Goal: Information Seeking & Learning: Learn about a topic

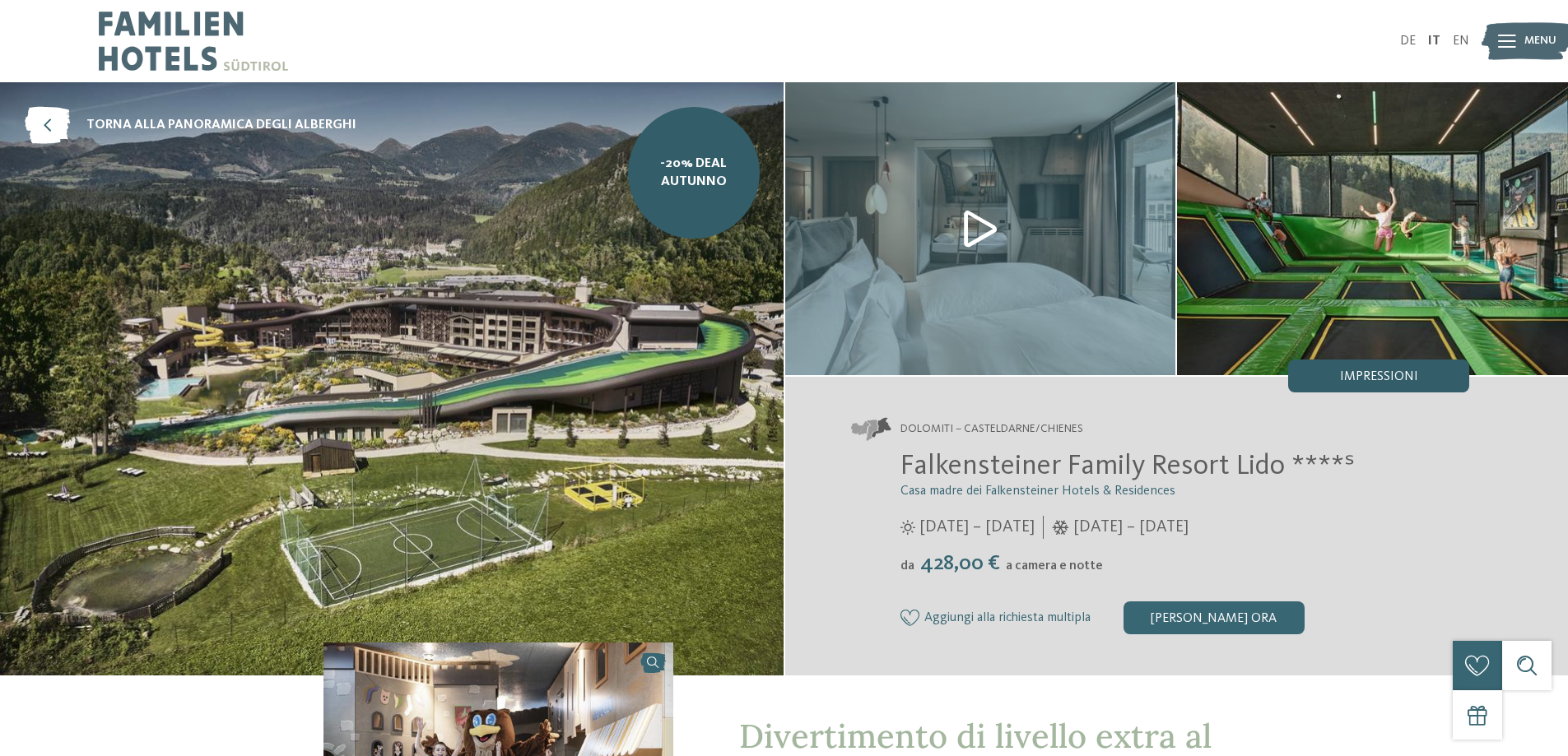
click at [1364, 370] on div "Impressioni" at bounding box center [1378, 375] width 181 height 33
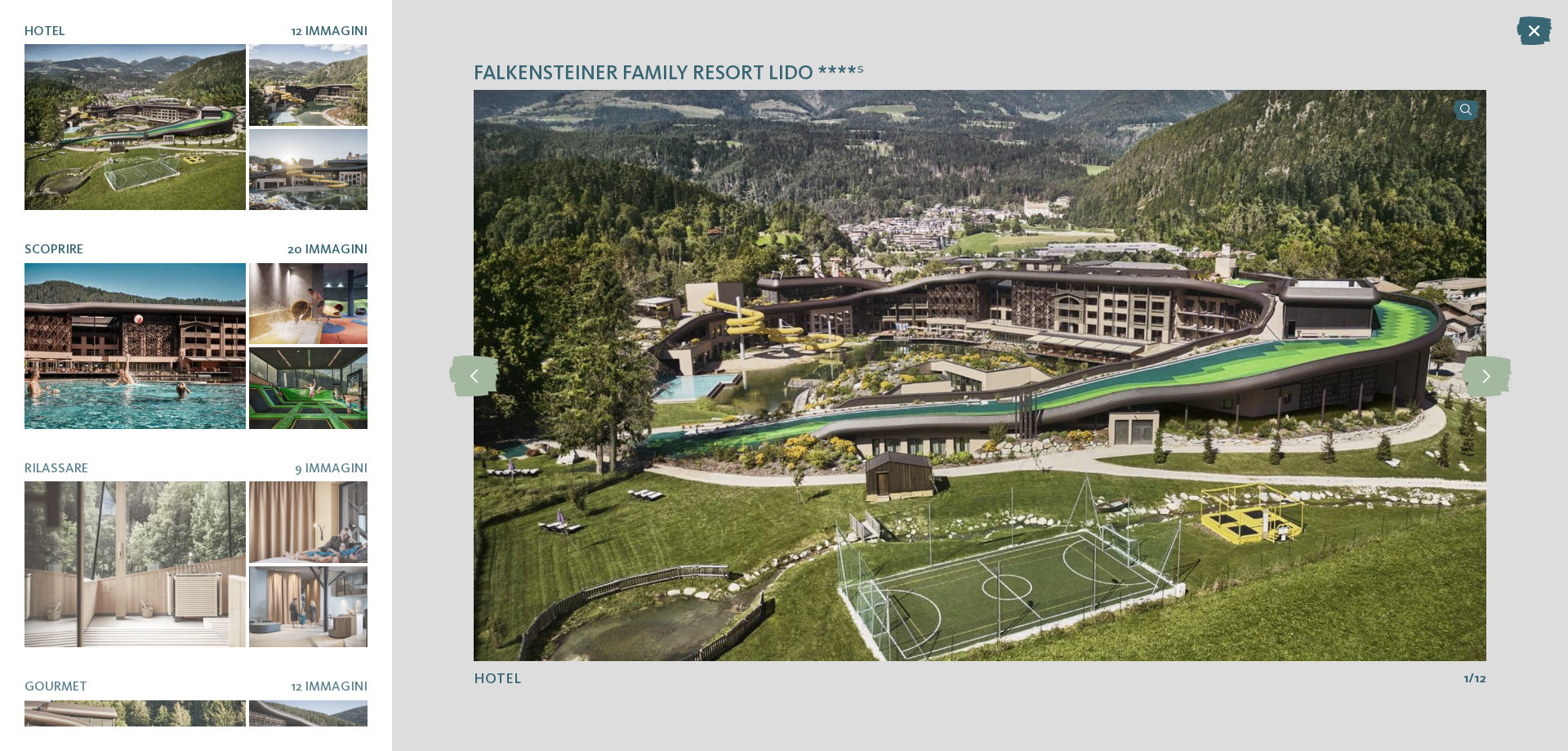
click at [302, 304] on div at bounding box center [308, 303] width 119 height 82
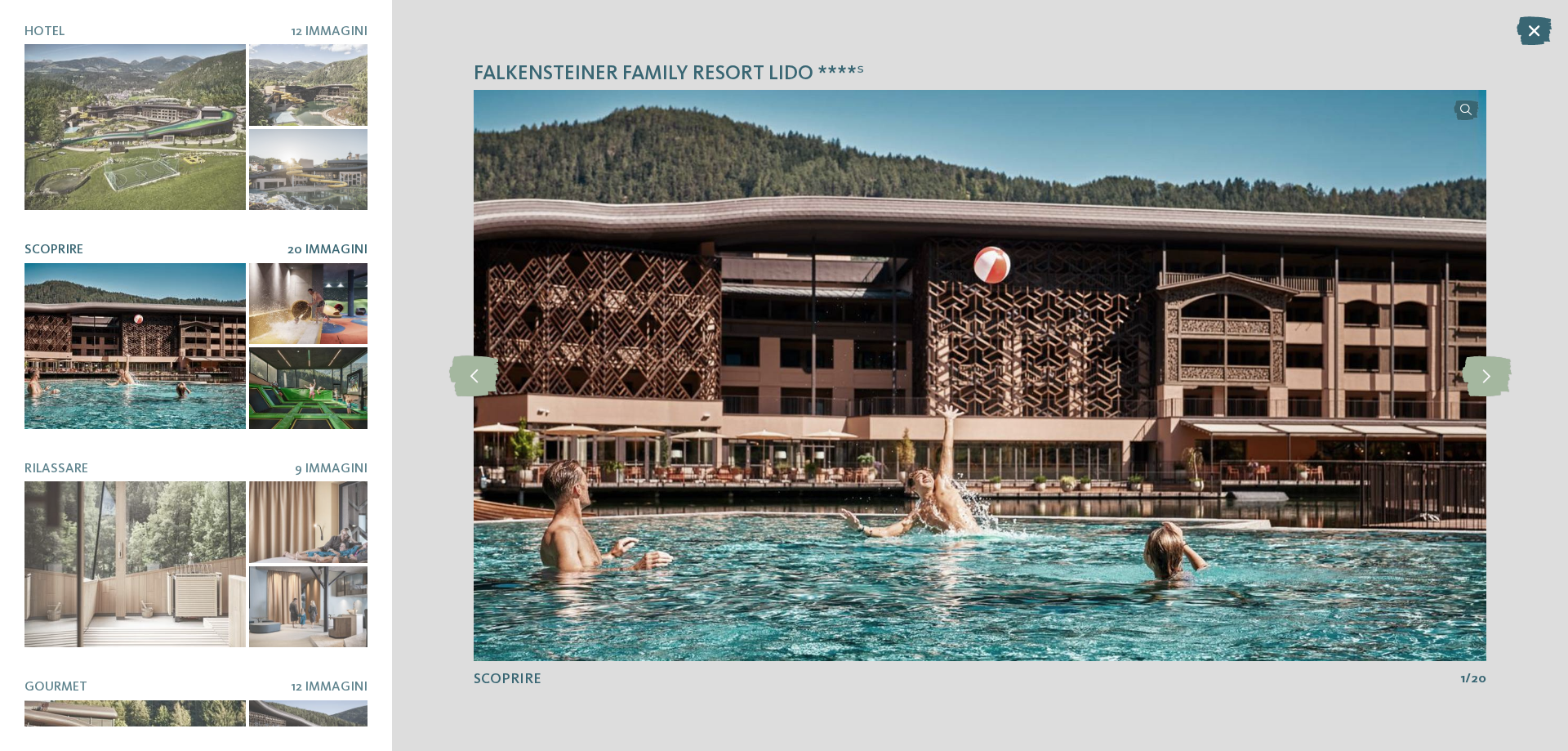
click at [328, 363] on div at bounding box center [308, 387] width 119 height 82
click at [319, 256] on article "Scoprire 20 Immagini" at bounding box center [196, 335] width 343 height 185
drag, startPoint x: 311, startPoint y: 294, endPoint x: 309, endPoint y: 224, distance: 70.0
click at [311, 292] on div at bounding box center [308, 303] width 119 height 82
click at [309, 224] on div "Hotel 12 Immagini" at bounding box center [196, 376] width 343 height 702
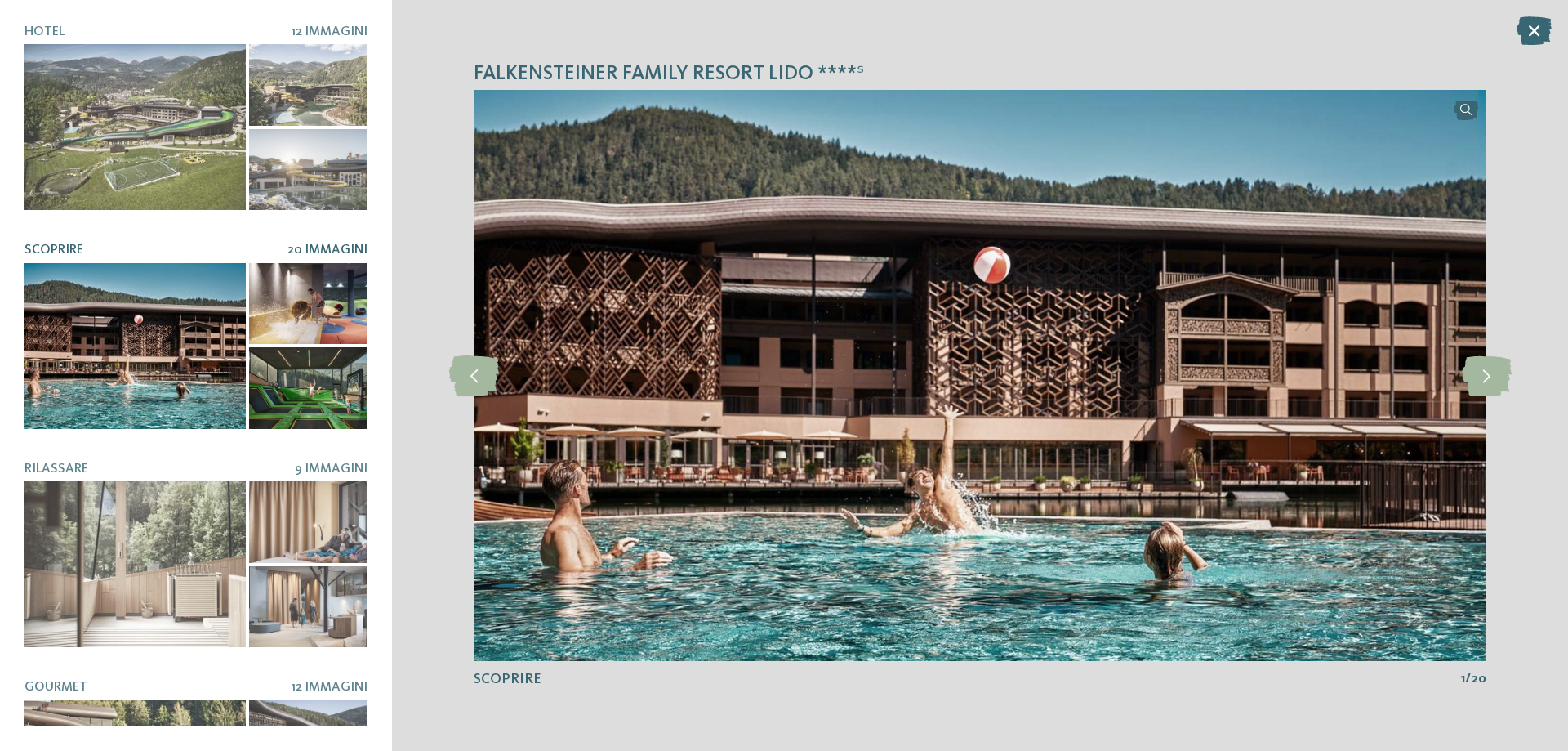
click at [56, 245] on span "Scoprire" at bounding box center [54, 250] width 59 height 13
click at [1480, 373] on icon at bounding box center [1486, 376] width 50 height 41
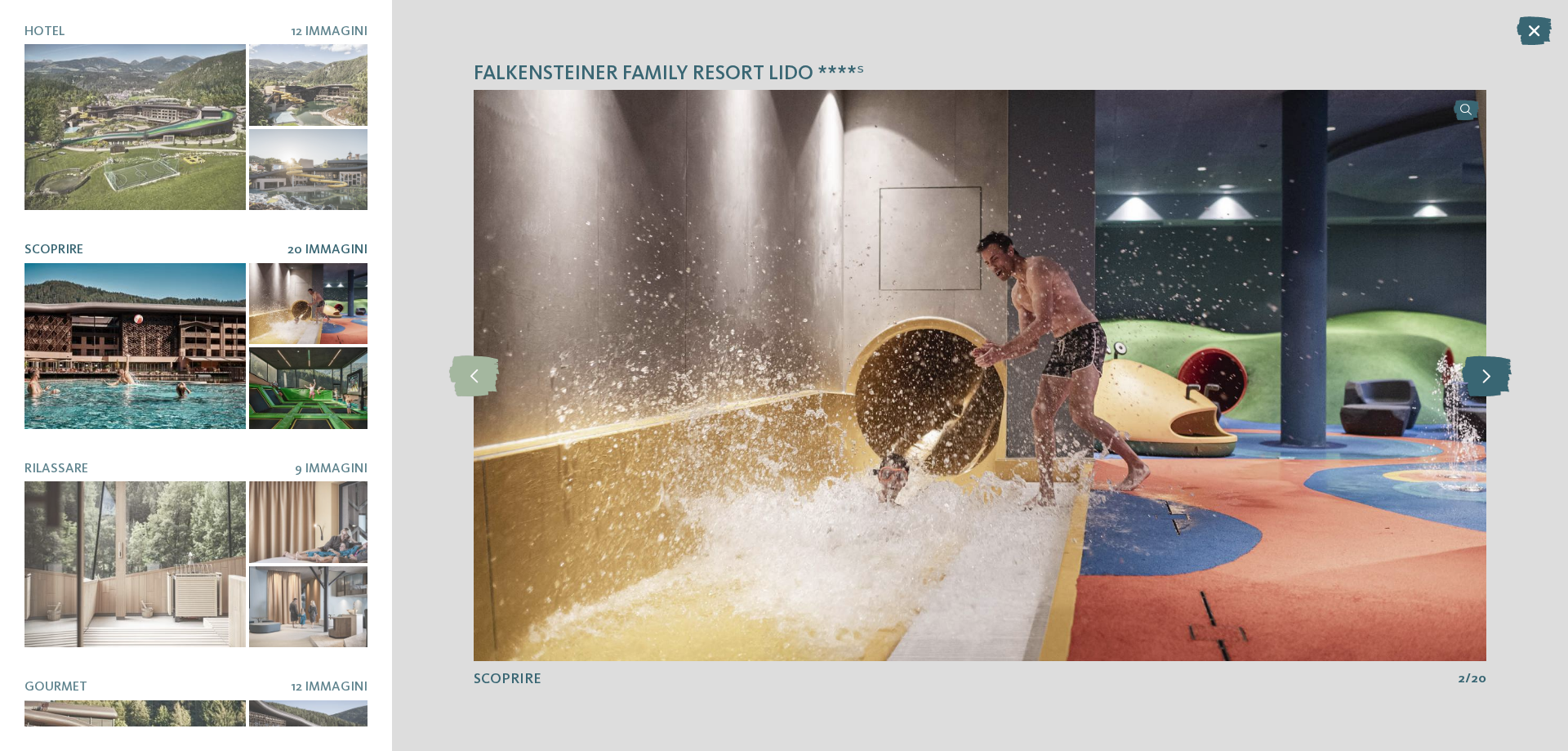
click at [1480, 373] on icon at bounding box center [1486, 376] width 50 height 41
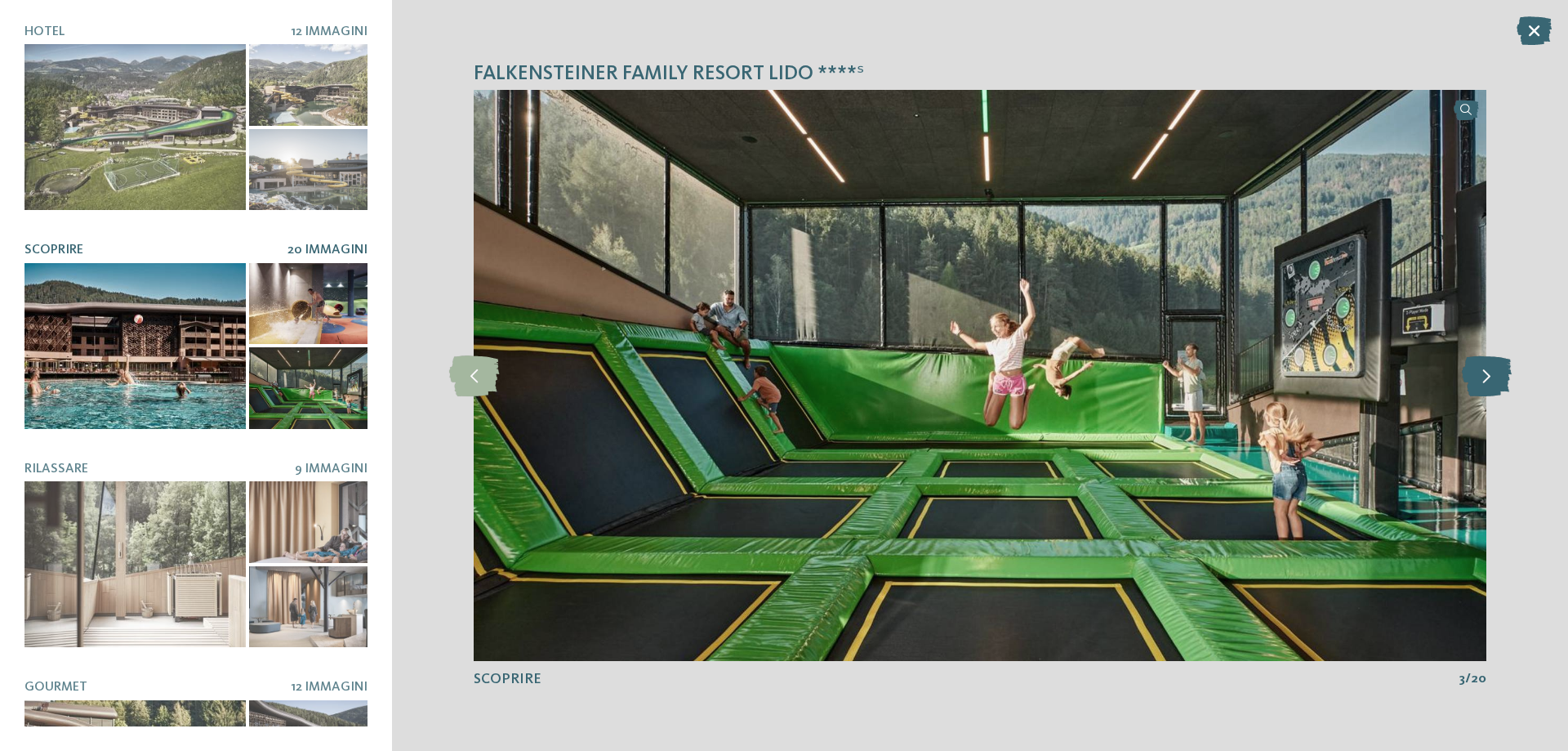
click at [1480, 373] on icon at bounding box center [1486, 376] width 50 height 41
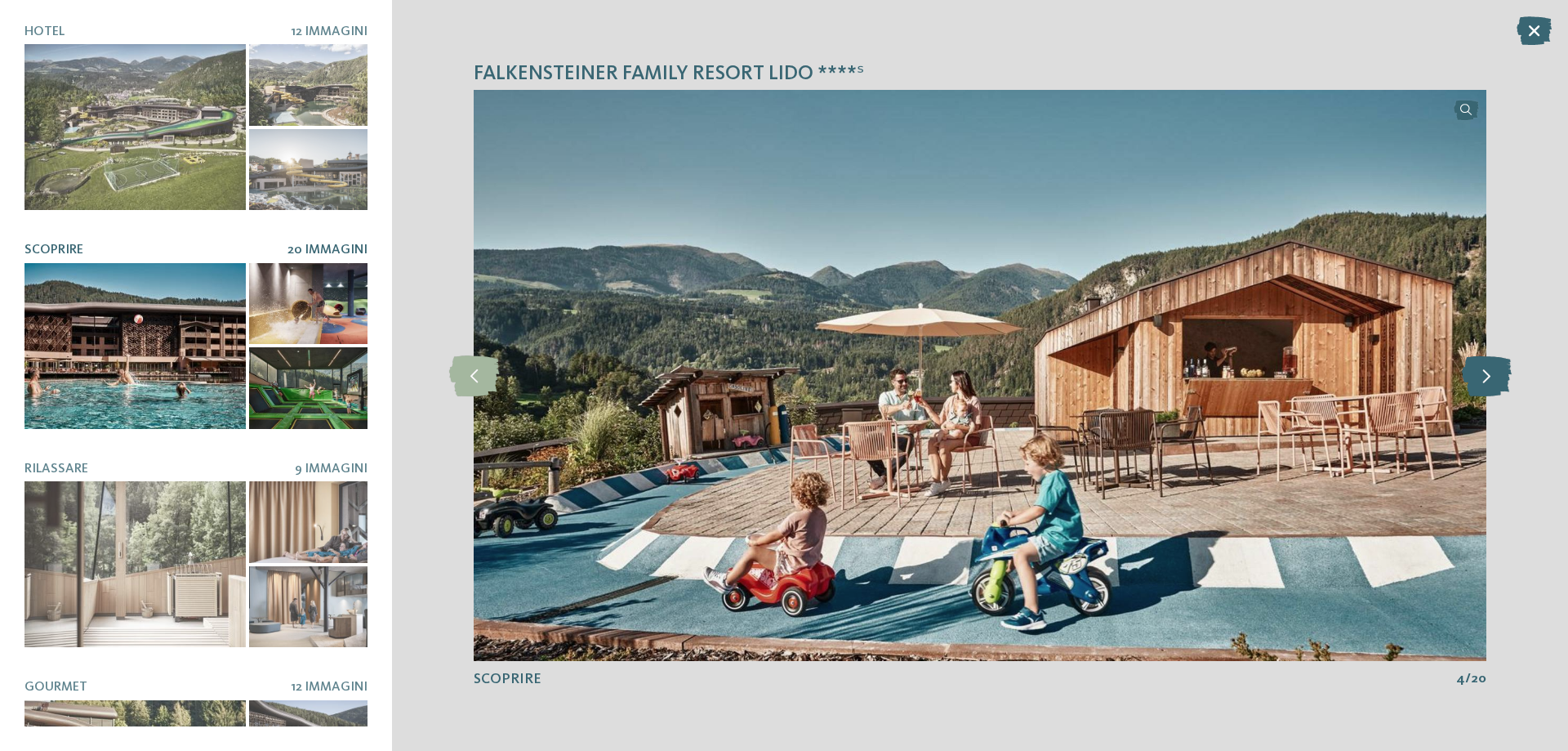
click at [1480, 373] on icon at bounding box center [1486, 376] width 50 height 41
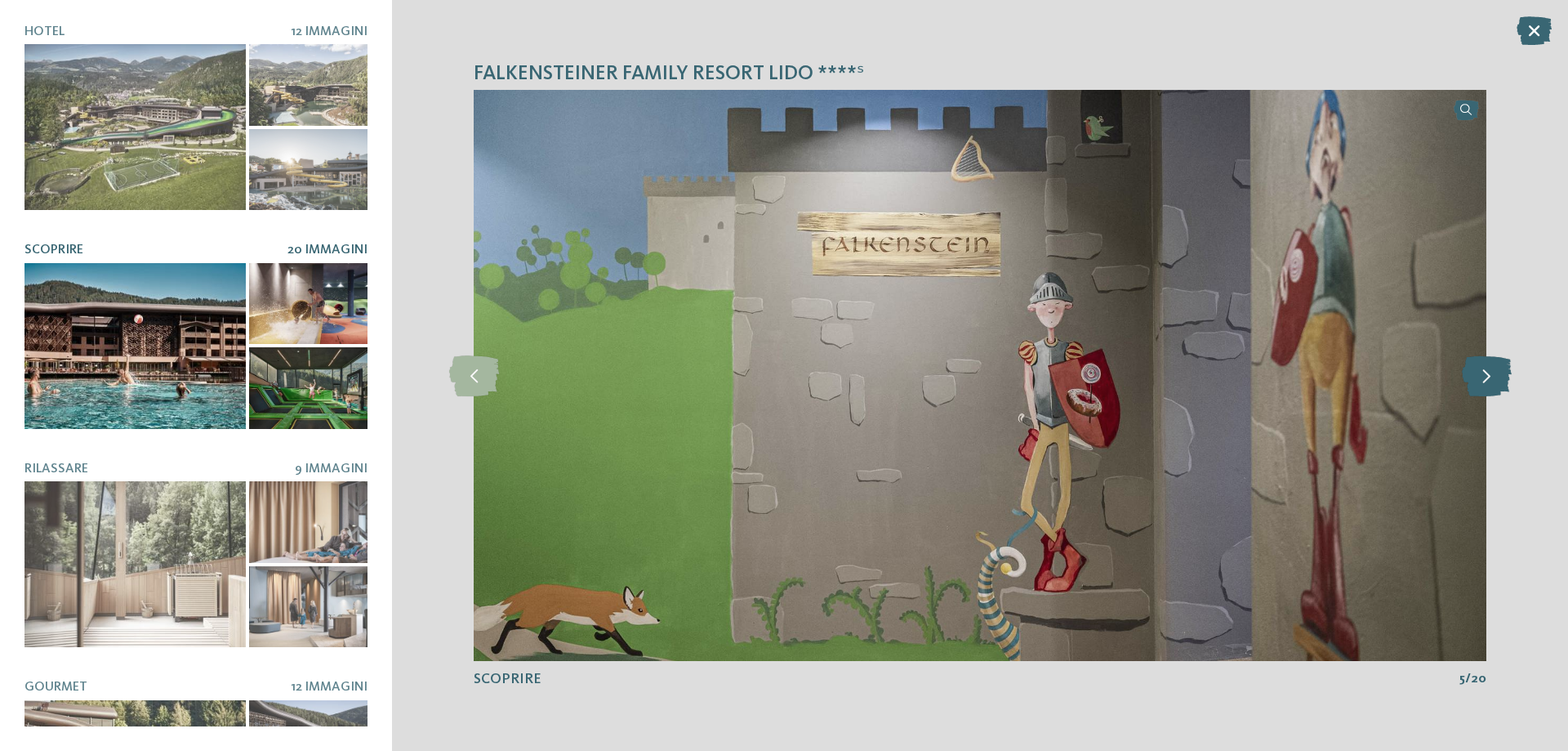
click at [1480, 373] on icon at bounding box center [1486, 376] width 50 height 41
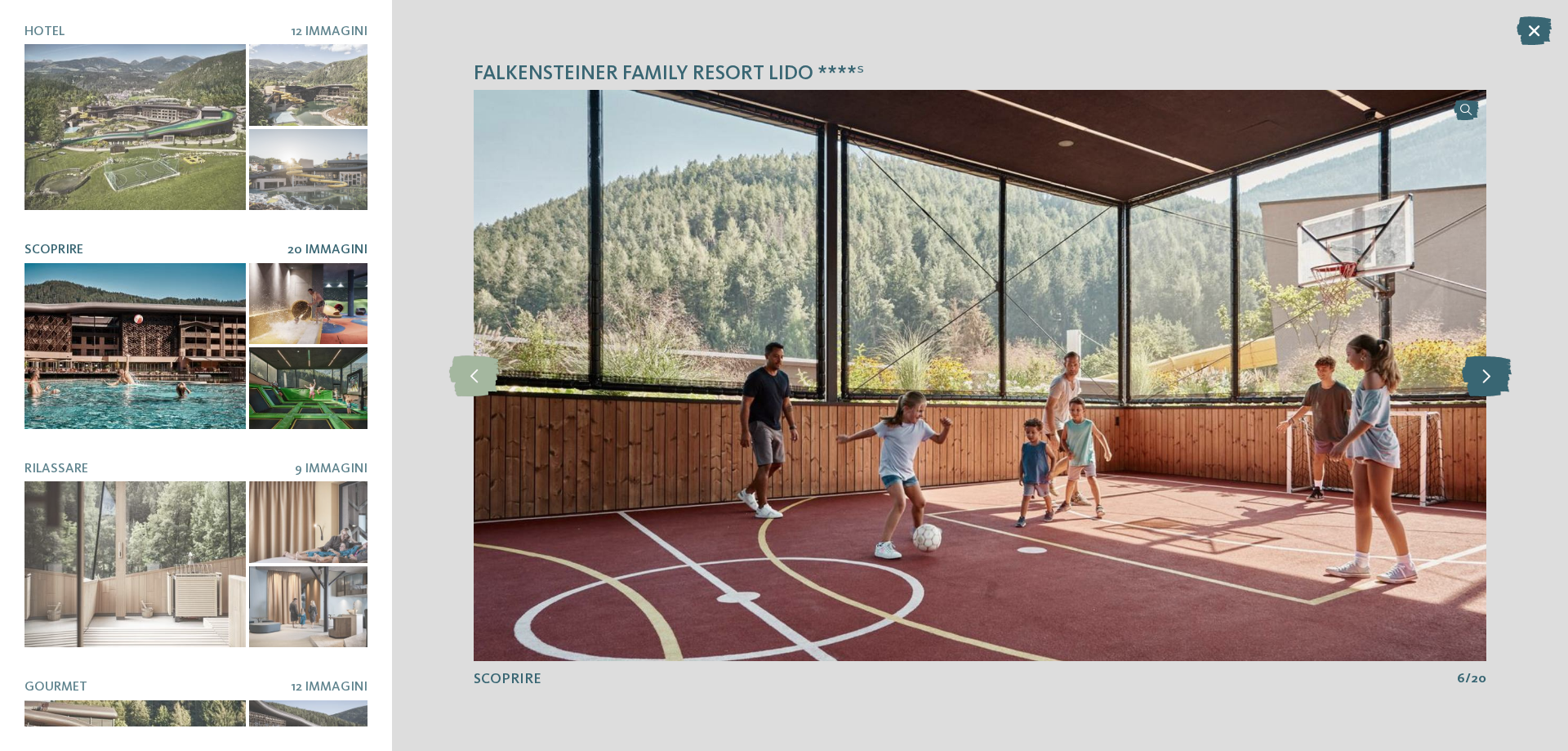
click at [1480, 373] on icon at bounding box center [1486, 376] width 50 height 41
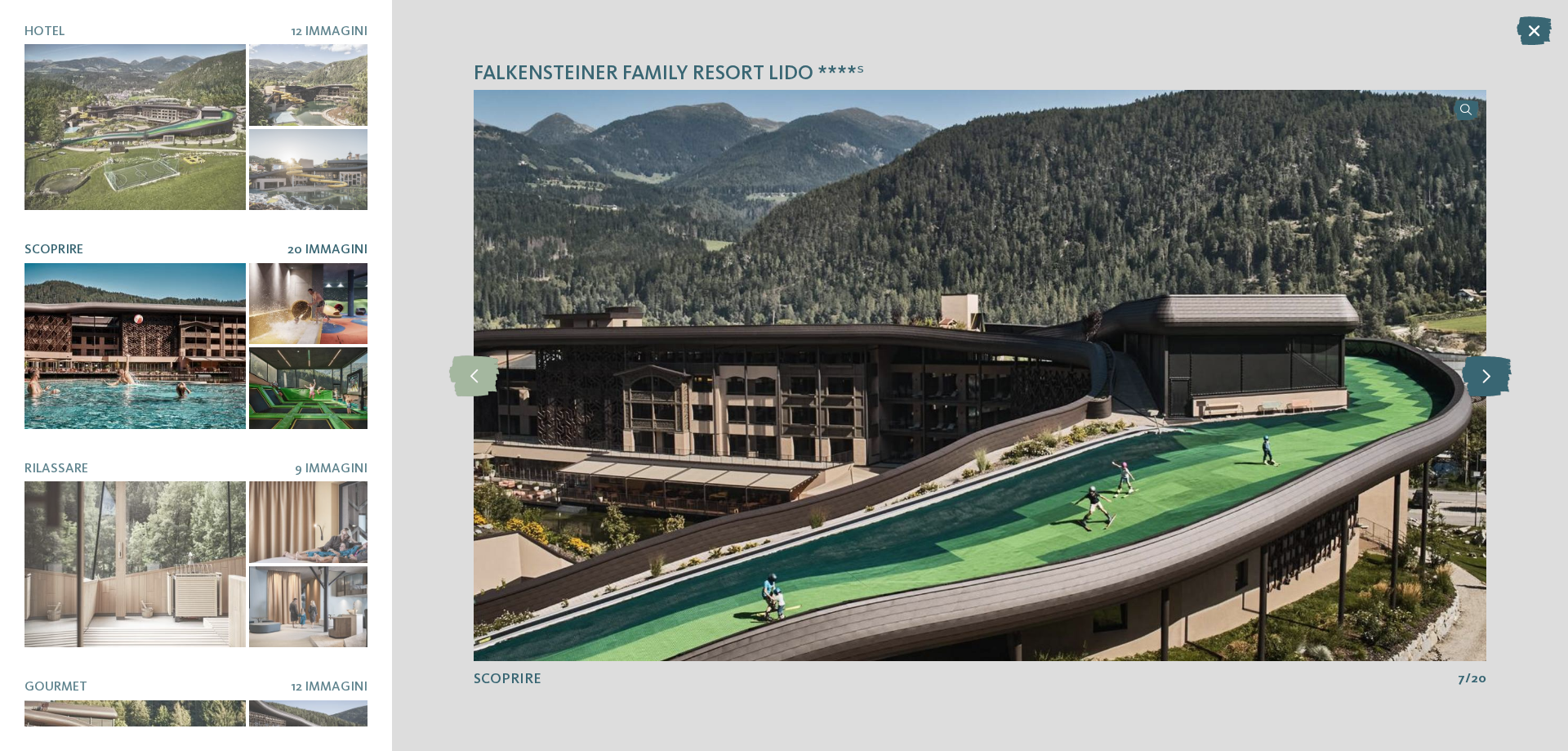
click at [1480, 373] on icon at bounding box center [1486, 376] width 50 height 41
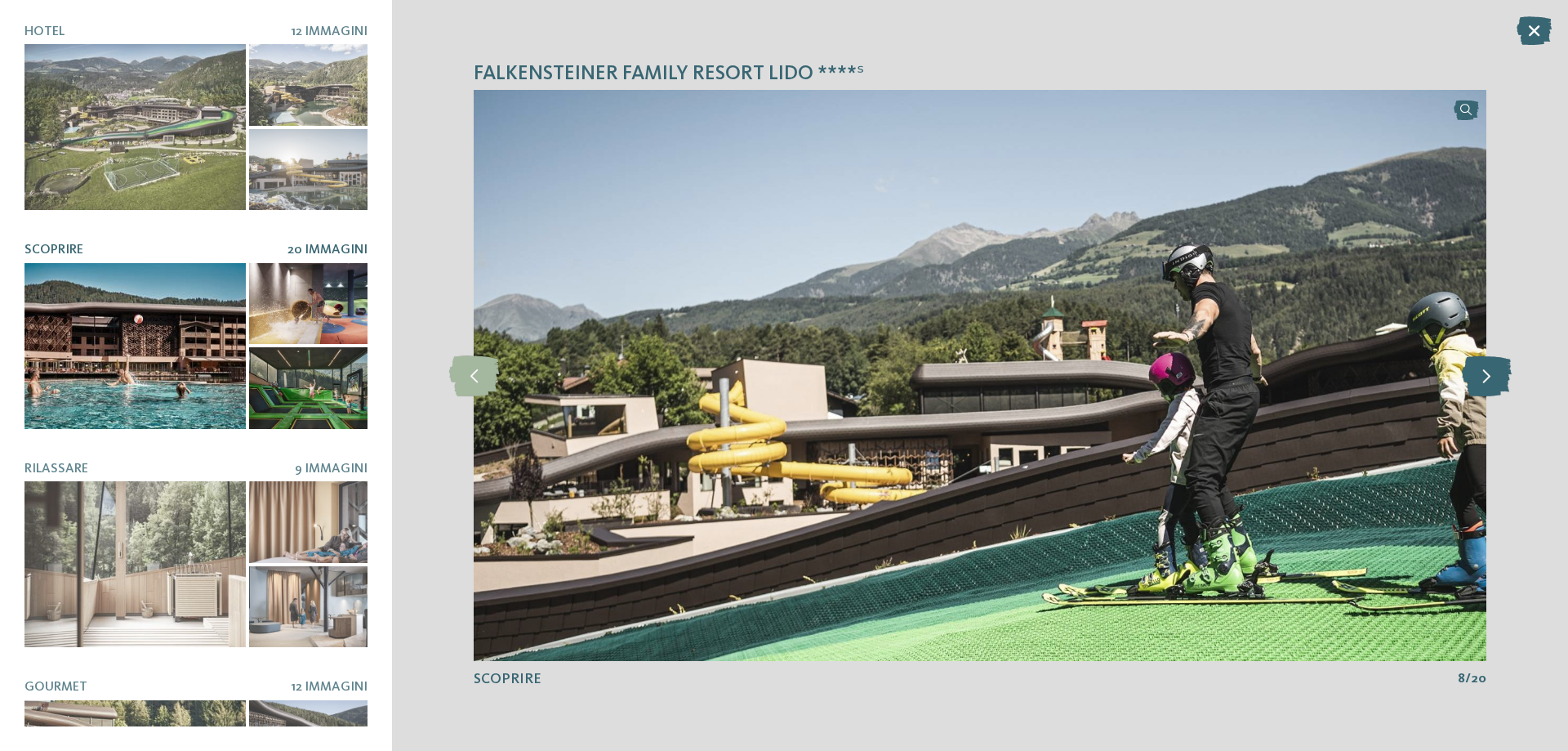
click at [1480, 373] on icon at bounding box center [1486, 376] width 50 height 41
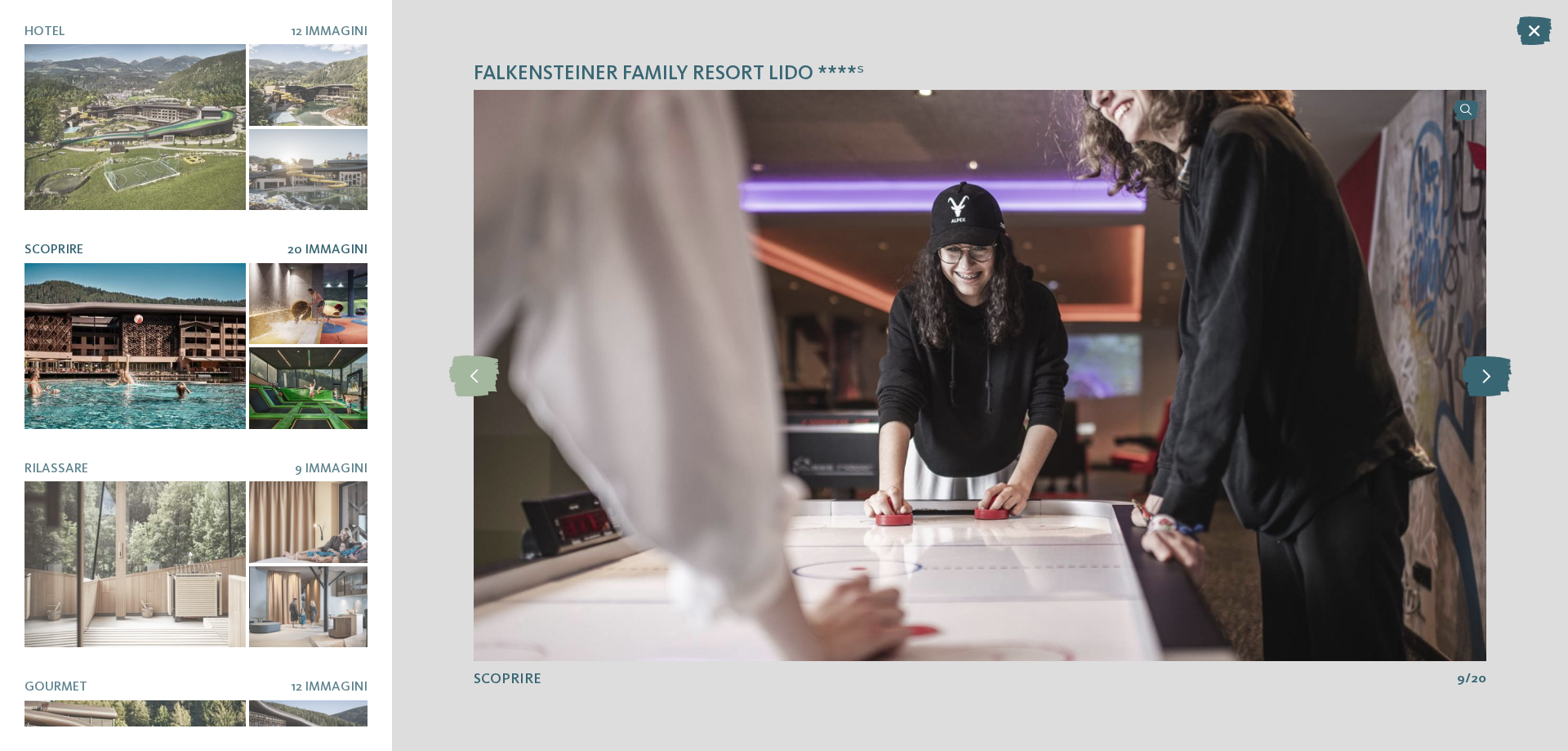
click at [1480, 373] on icon at bounding box center [1486, 376] width 50 height 41
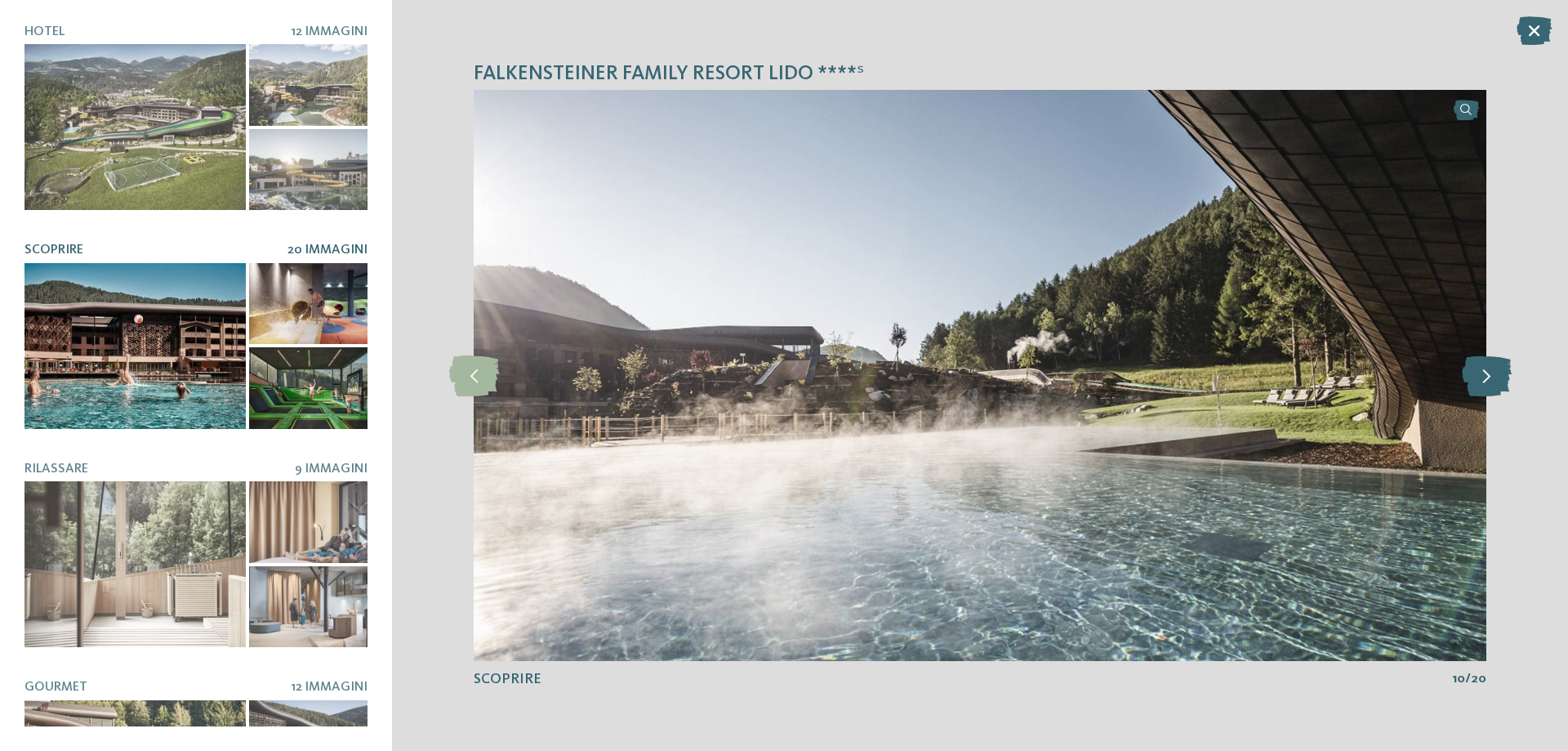
click at [1480, 373] on icon at bounding box center [1486, 376] width 50 height 41
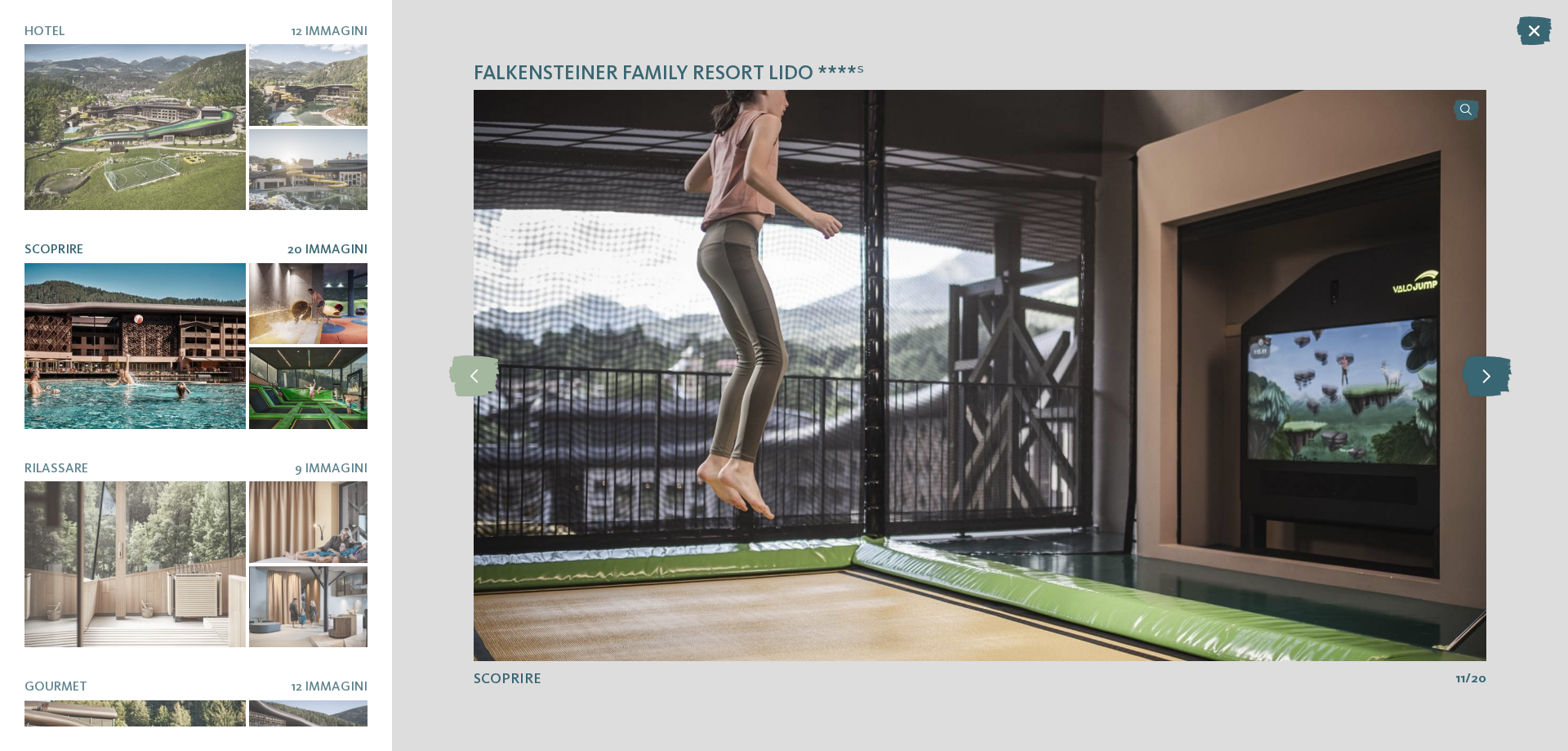
click at [1480, 373] on icon at bounding box center [1486, 376] width 50 height 41
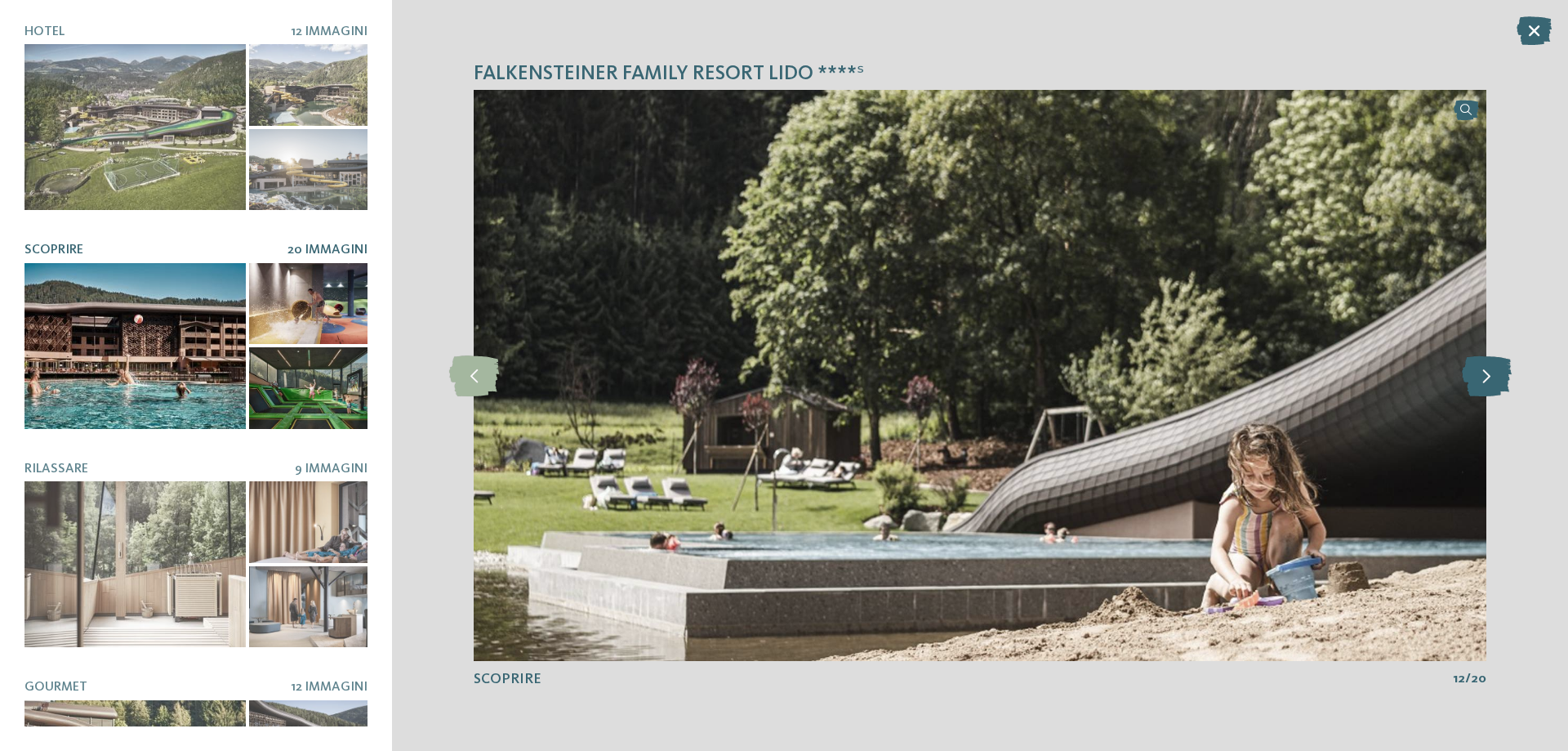
click at [1480, 373] on icon at bounding box center [1486, 376] width 50 height 41
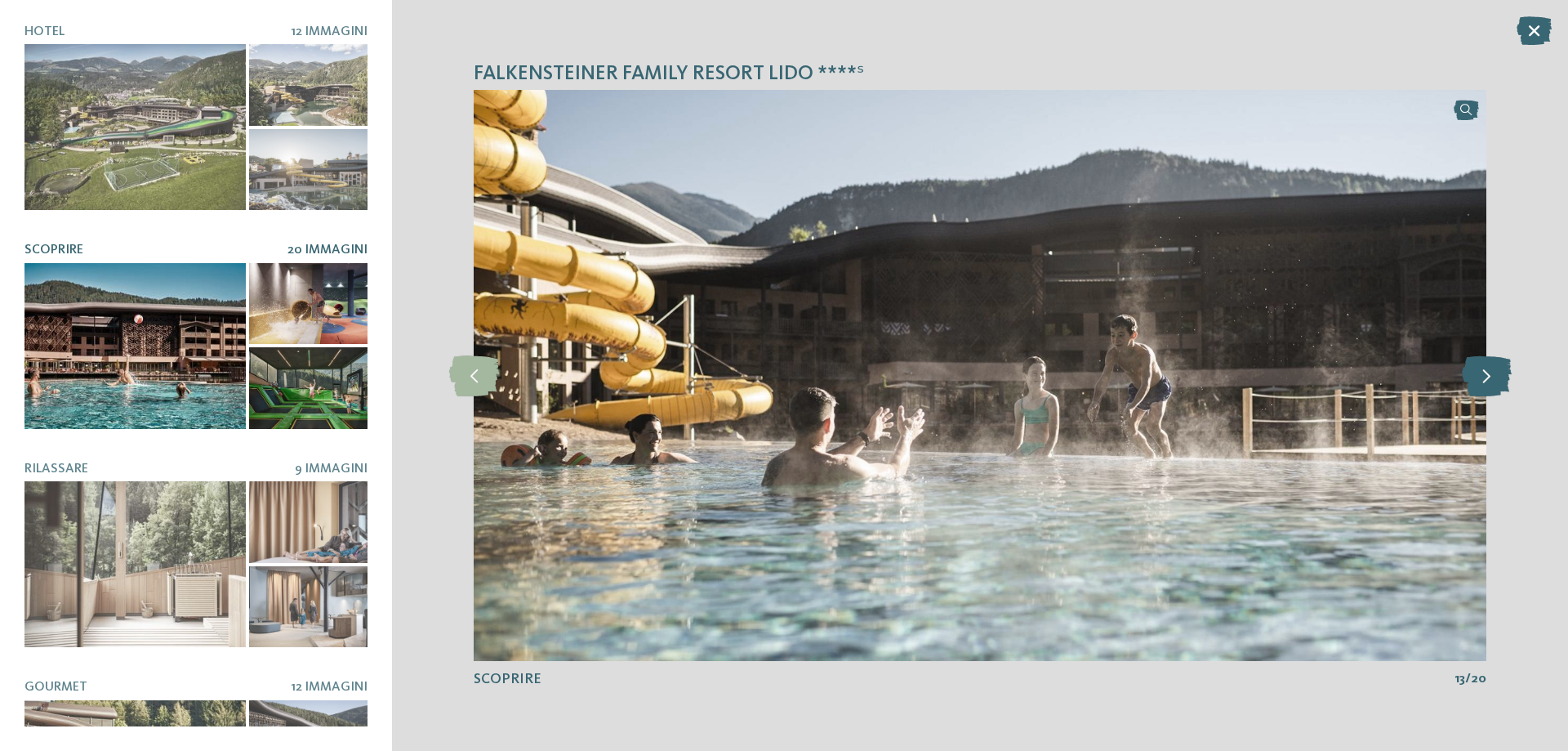
click at [1480, 373] on icon at bounding box center [1486, 376] width 50 height 41
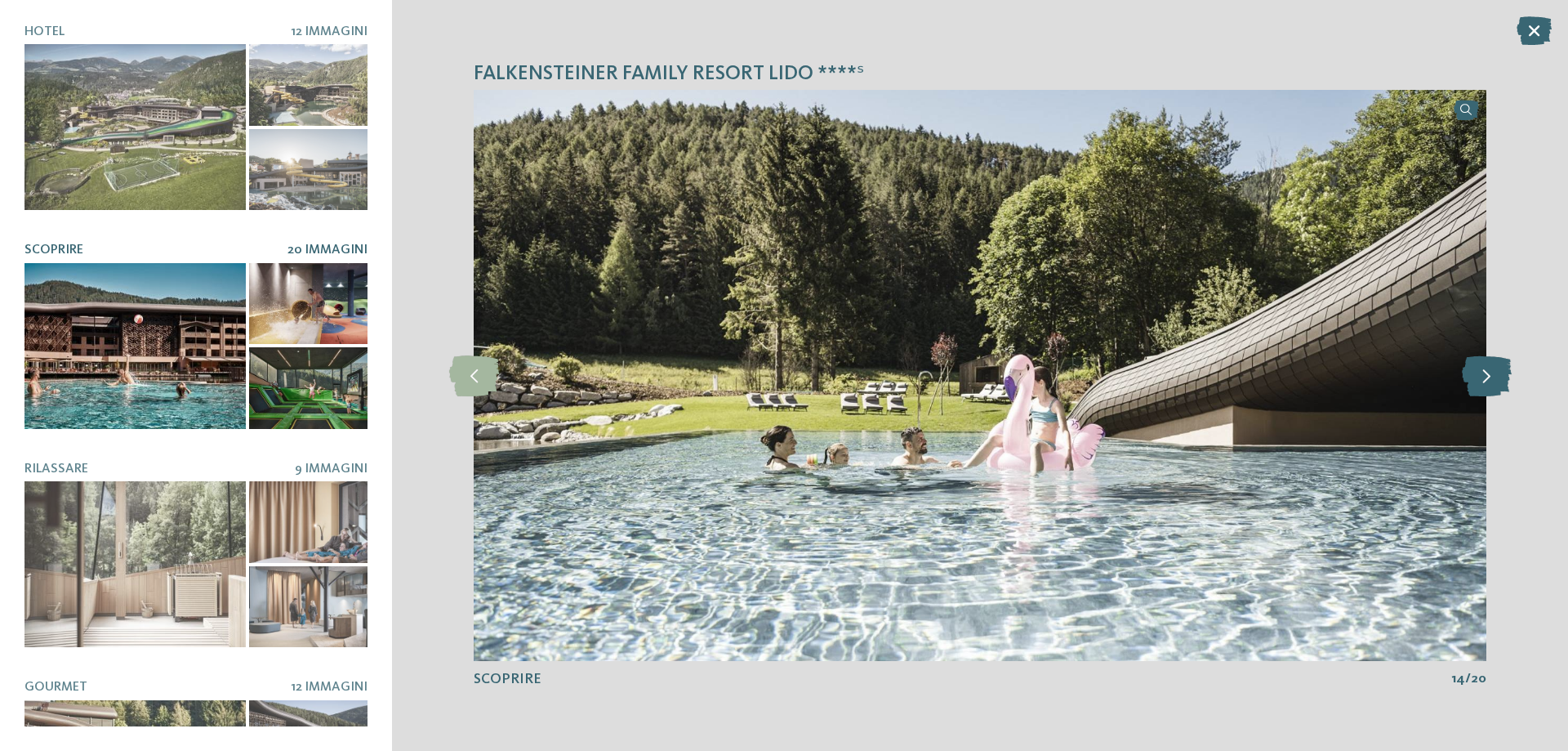
click at [1480, 373] on icon at bounding box center [1486, 376] width 50 height 41
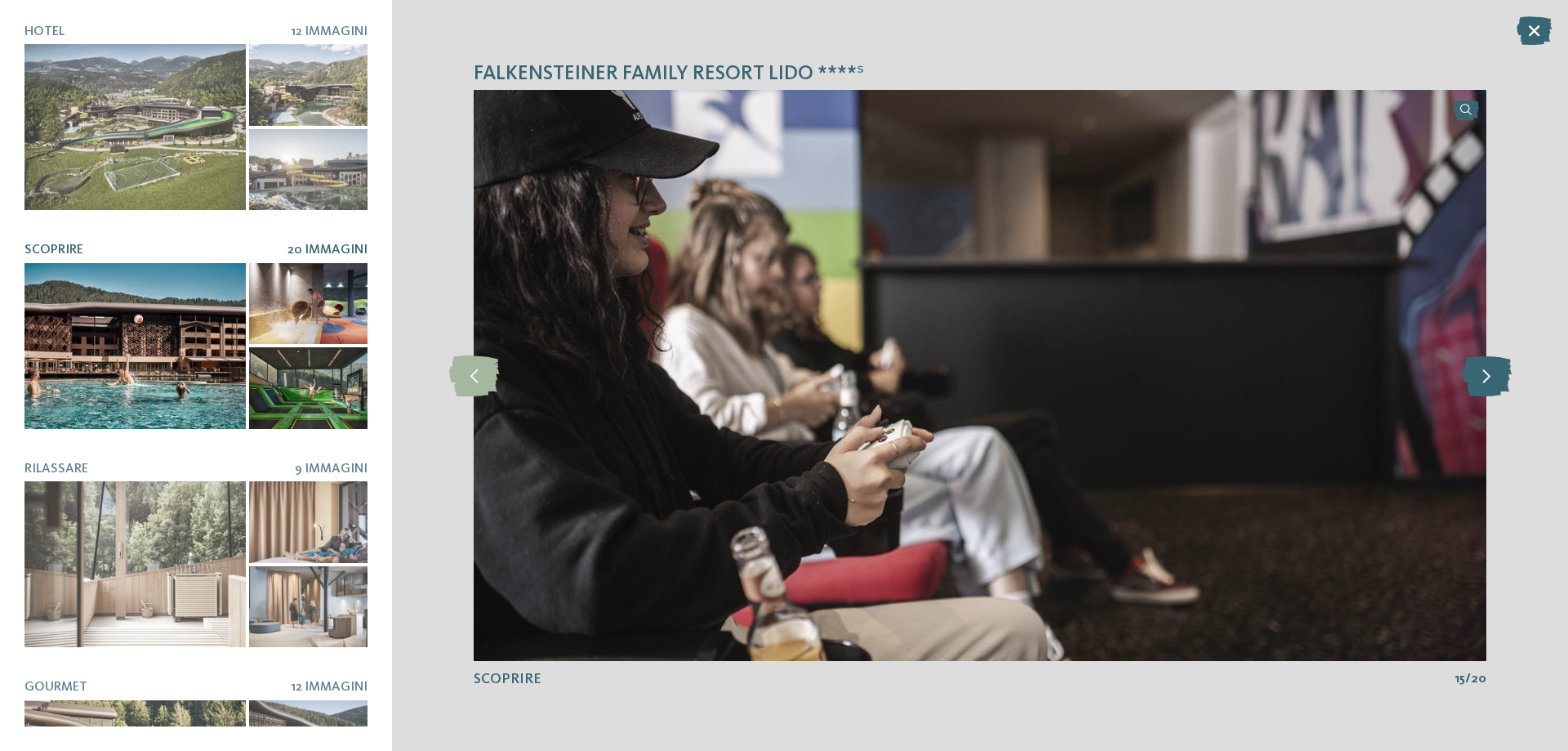
click at [1480, 373] on icon at bounding box center [1486, 376] width 50 height 41
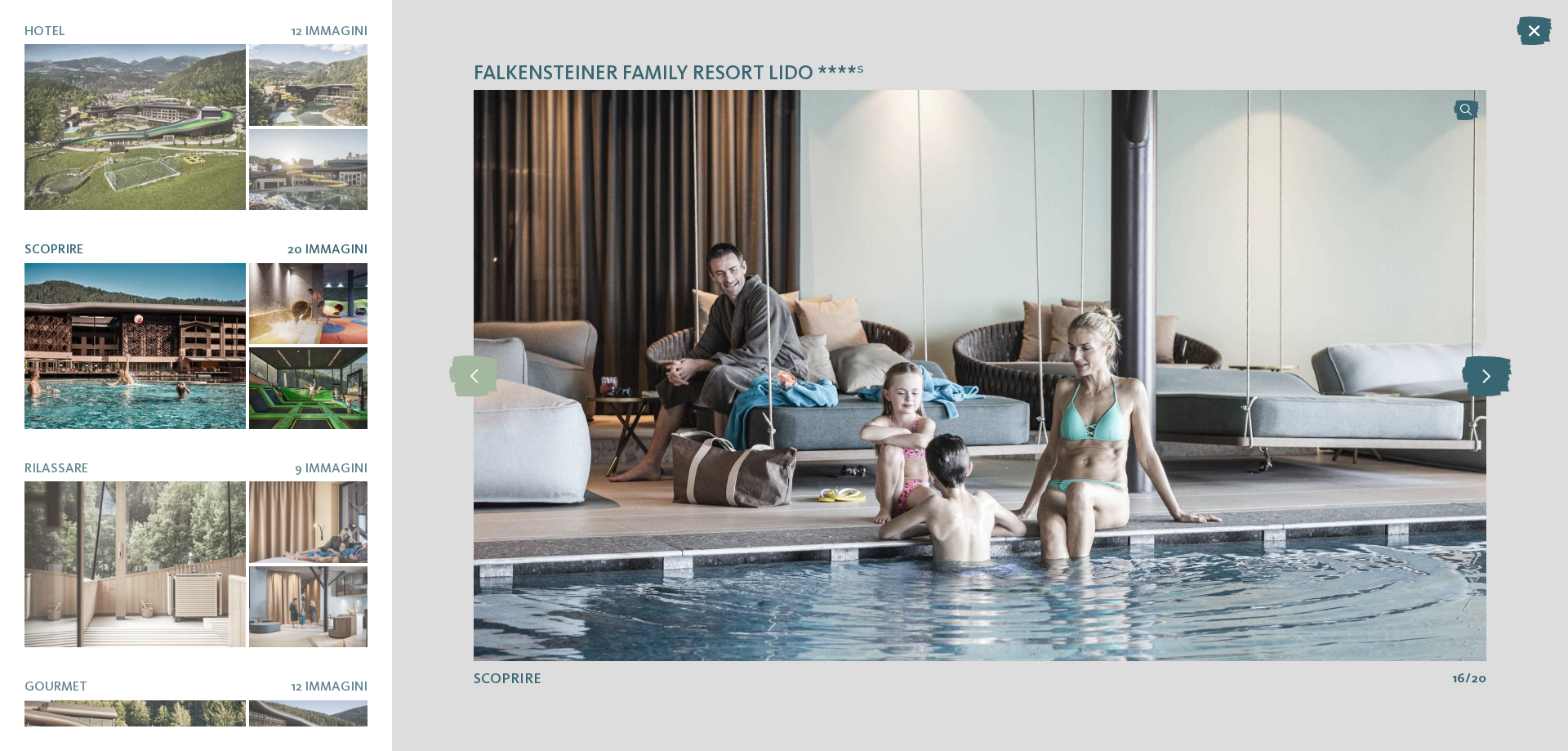
click at [1480, 373] on icon at bounding box center [1486, 376] width 50 height 41
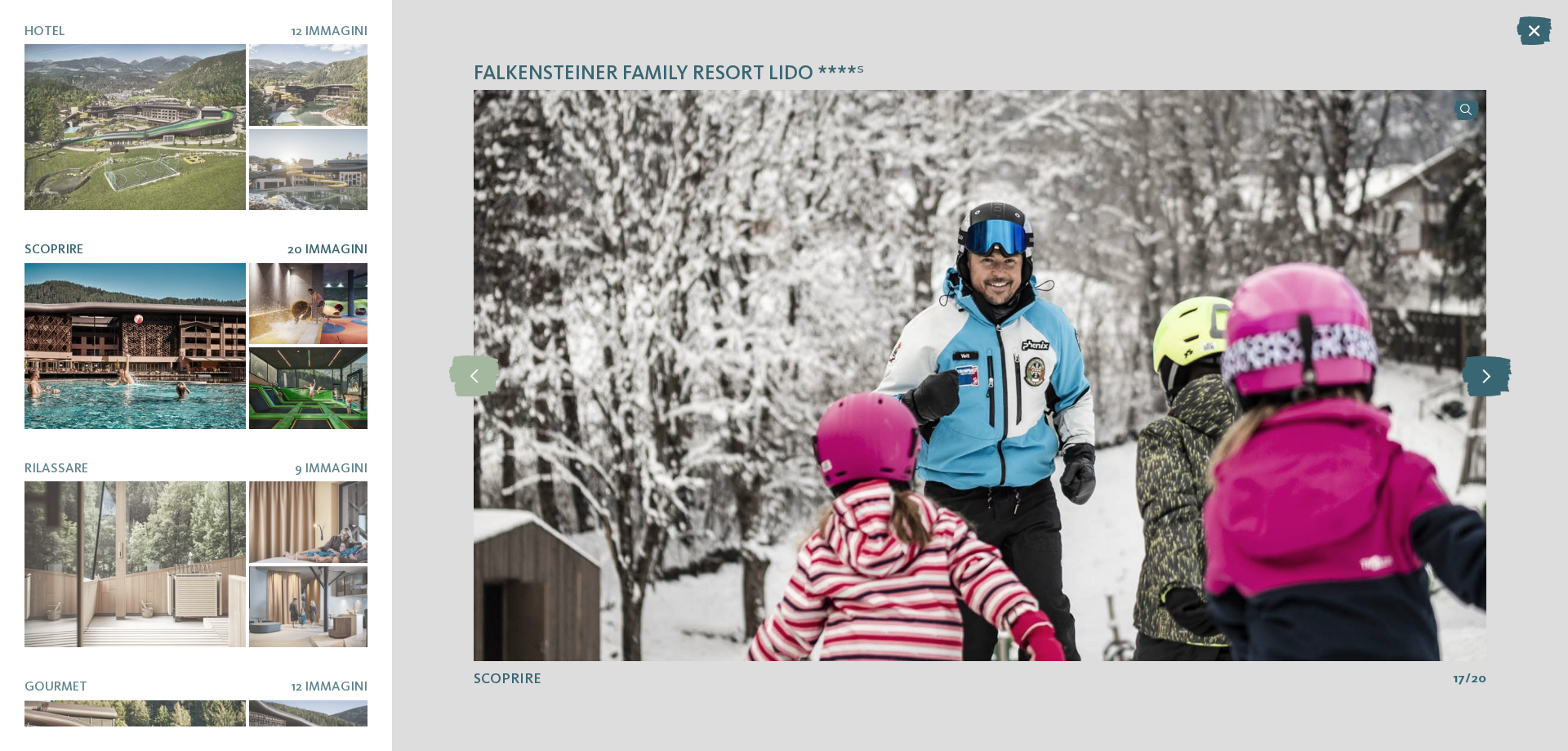
click at [1480, 373] on icon at bounding box center [1486, 376] width 50 height 41
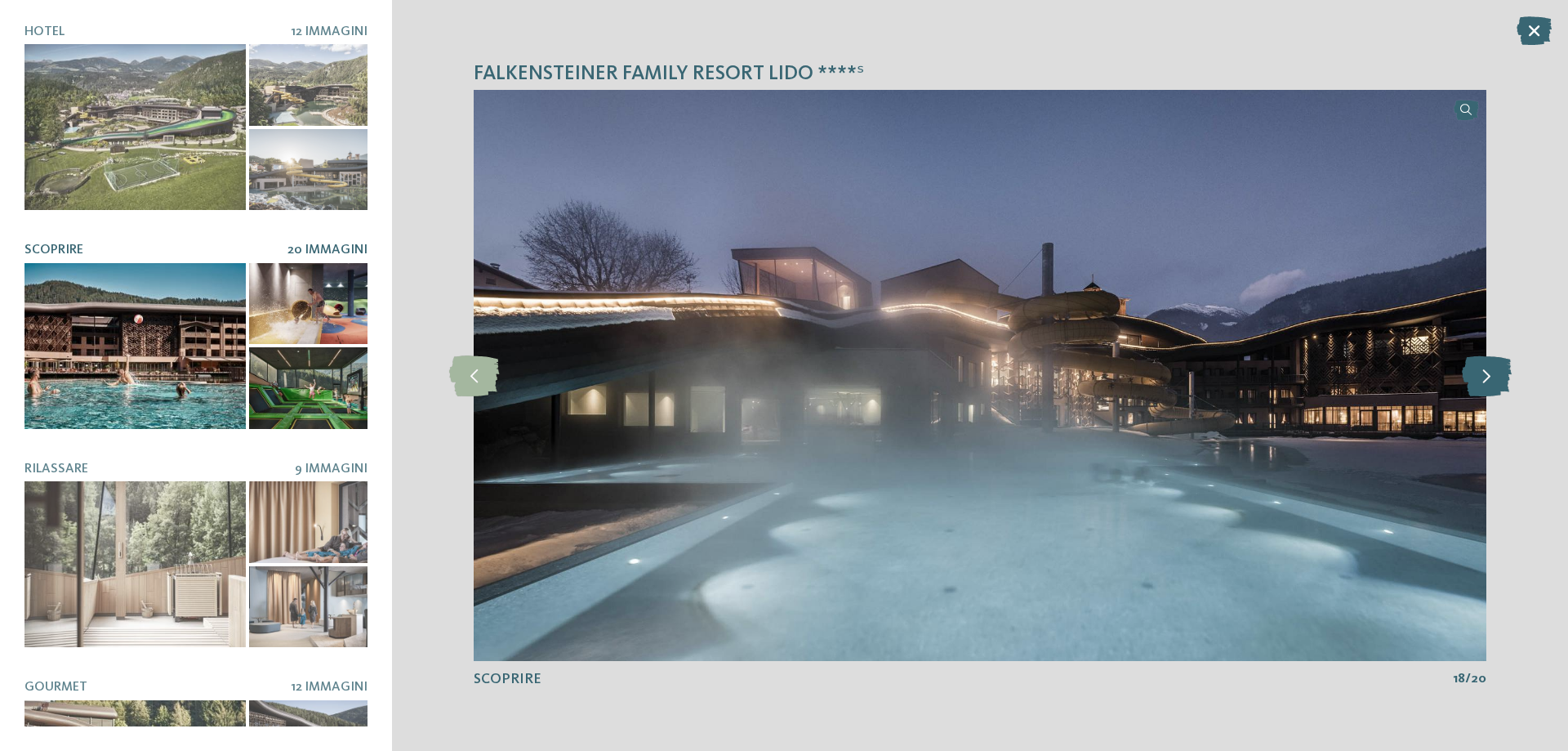
click at [1480, 373] on icon at bounding box center [1486, 376] width 50 height 41
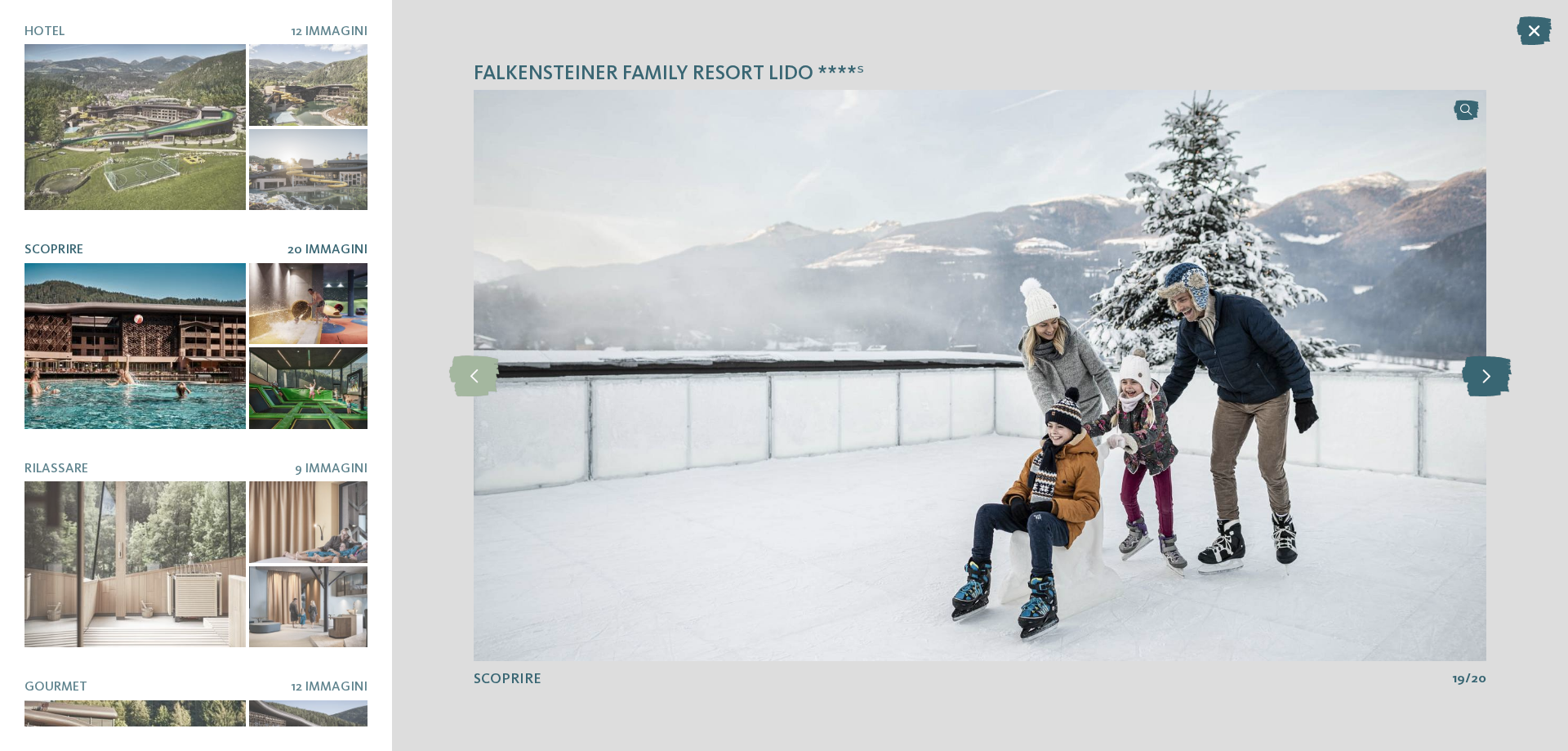
click at [1480, 373] on icon at bounding box center [1486, 376] width 50 height 41
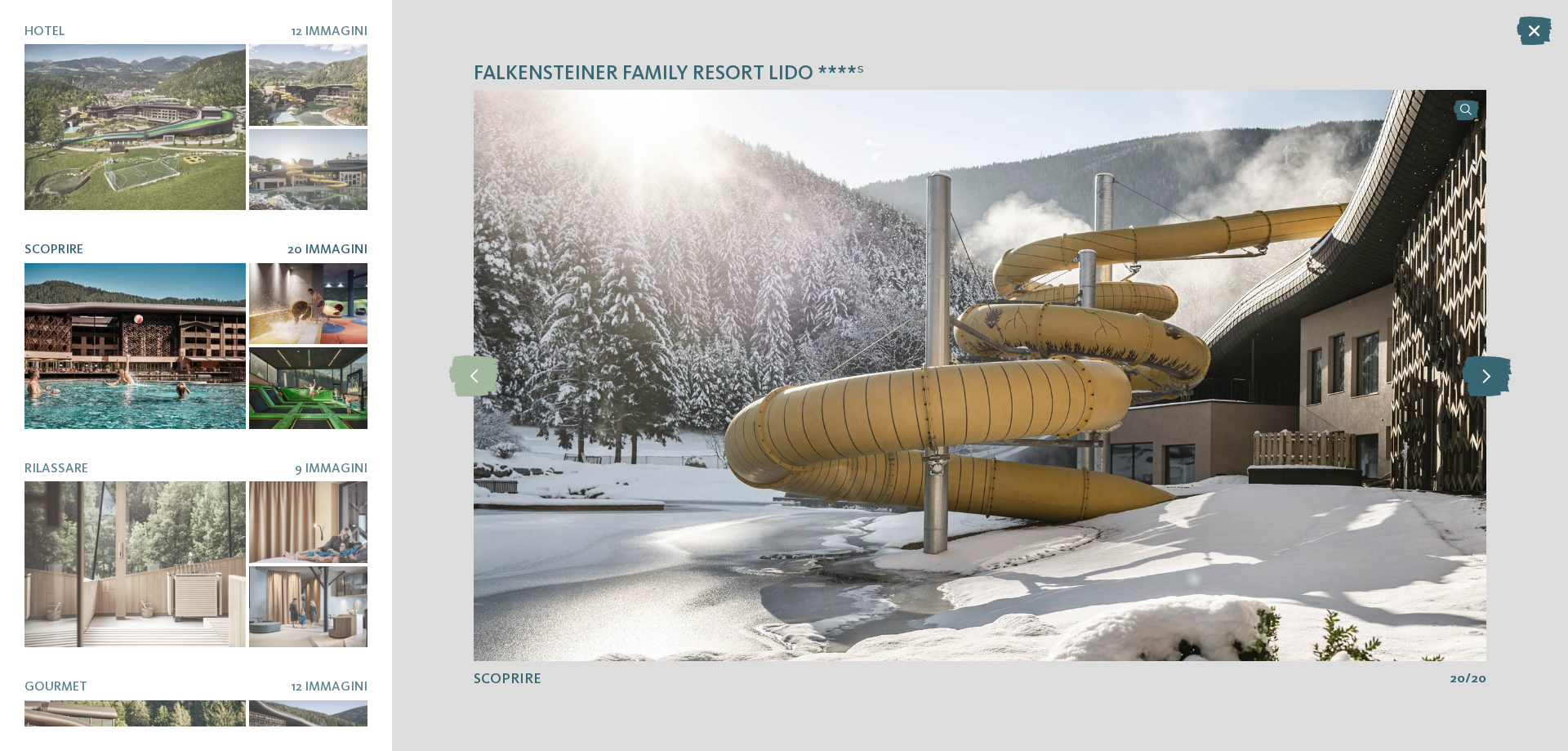
click at [1480, 373] on icon at bounding box center [1486, 376] width 50 height 41
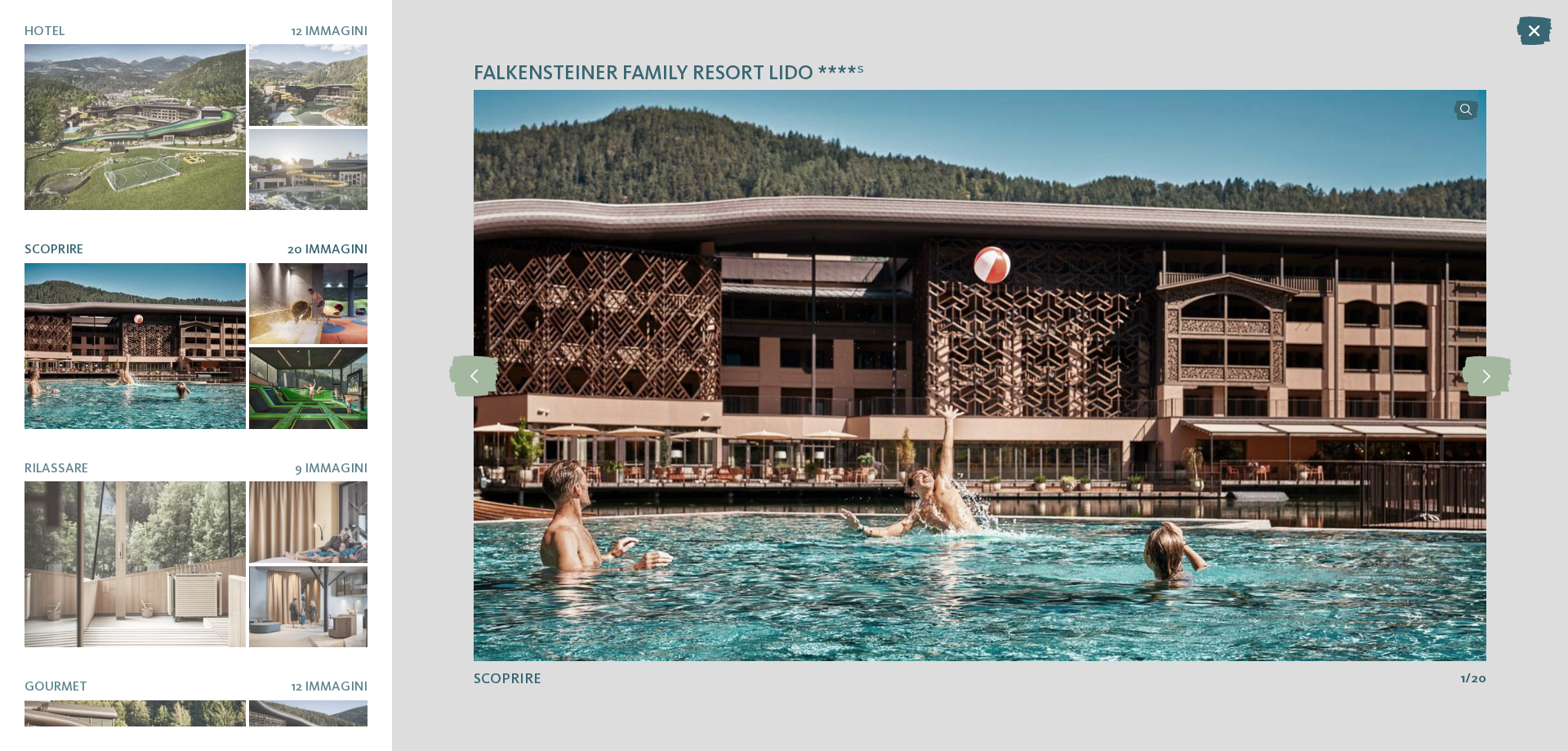
drag, startPoint x: 1528, startPoint y: 22, endPoint x: 1503, endPoint y: 35, distance: 28.2
click at [1528, 23] on icon at bounding box center [1534, 30] width 35 height 29
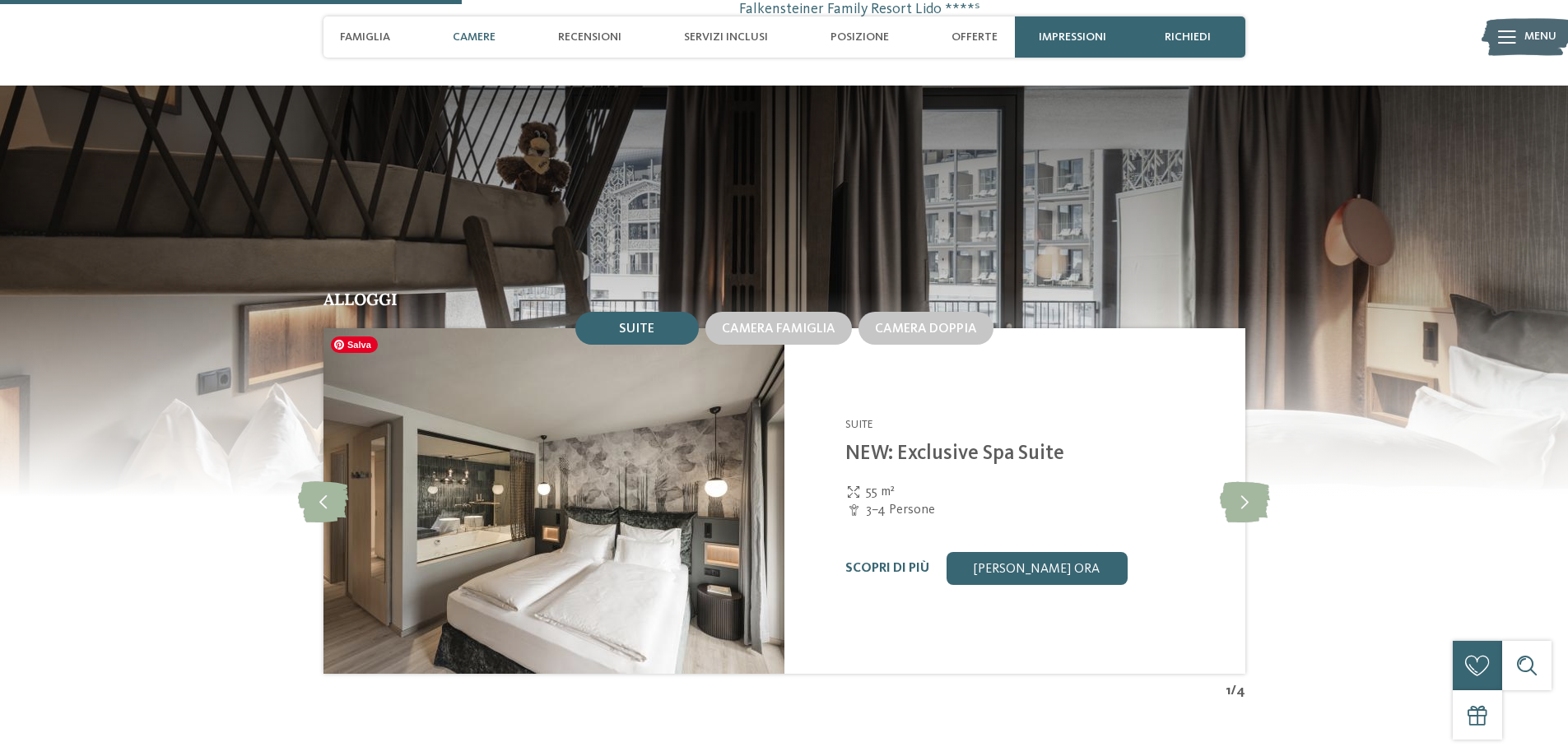
scroll to position [1645, 0]
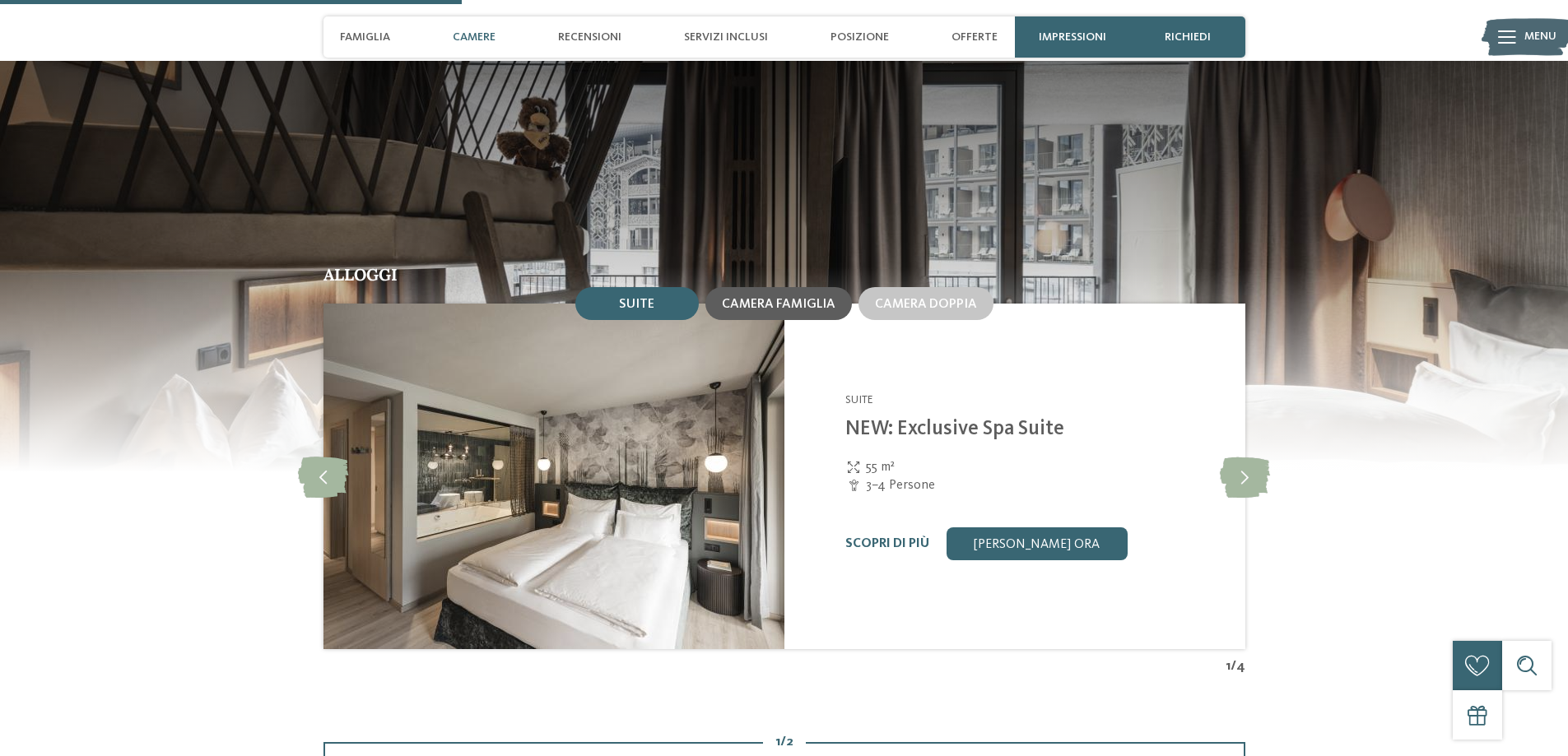
click at [751, 300] on span "Camera famiglia" at bounding box center [778, 304] width 114 height 14
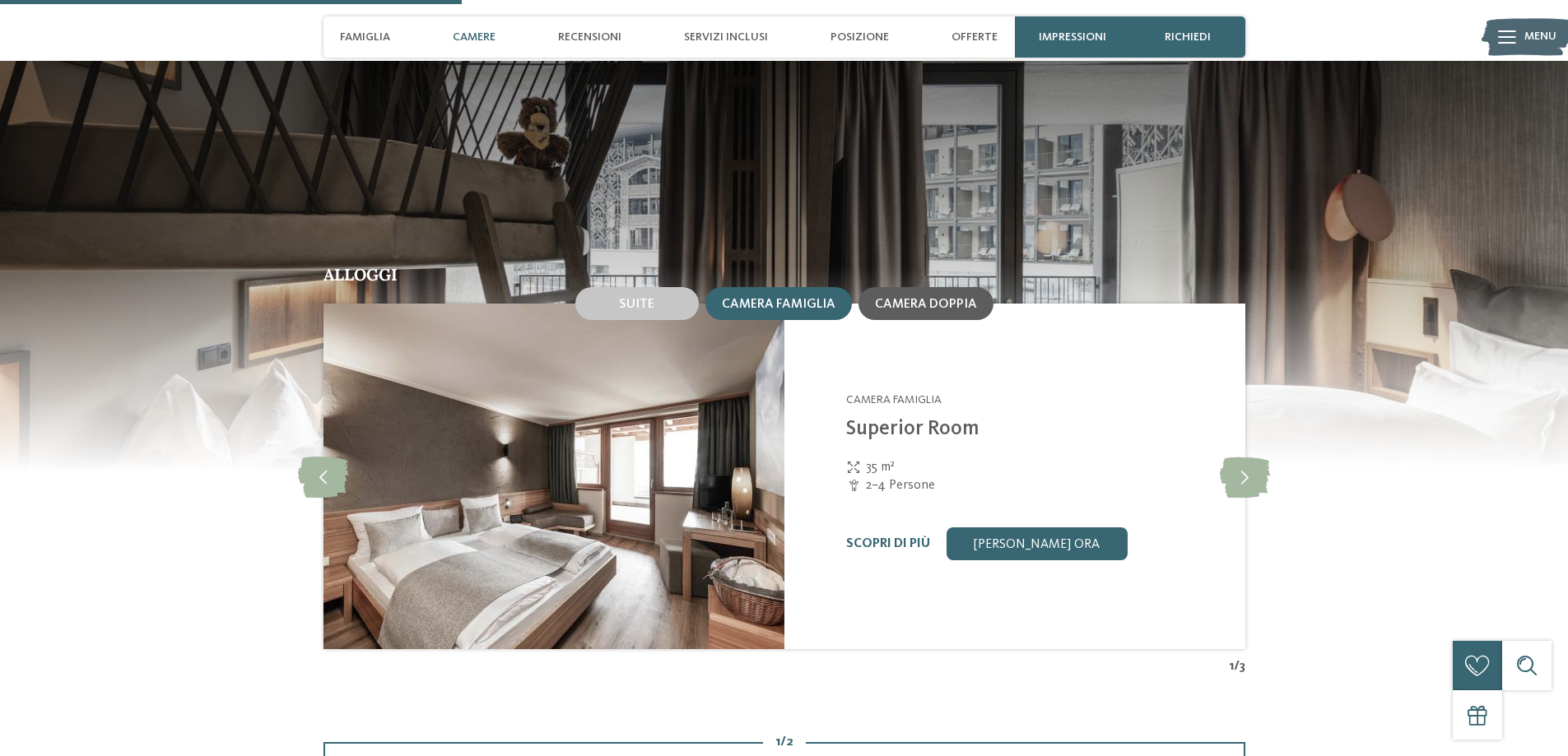
click at [917, 296] on div "Camera doppia" at bounding box center [925, 303] width 102 height 14
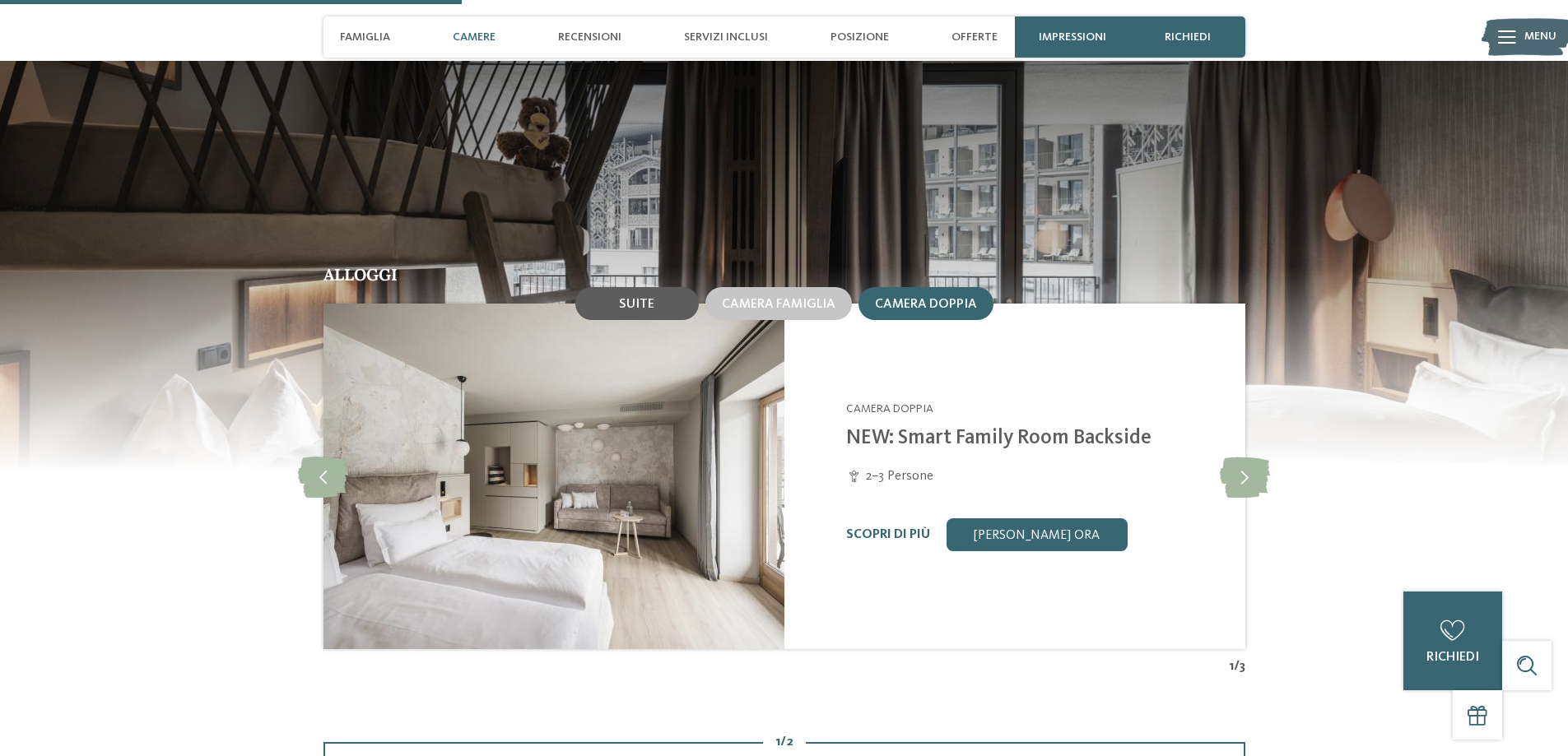
click at [654, 295] on div "Suite" at bounding box center [637, 303] width 124 height 33
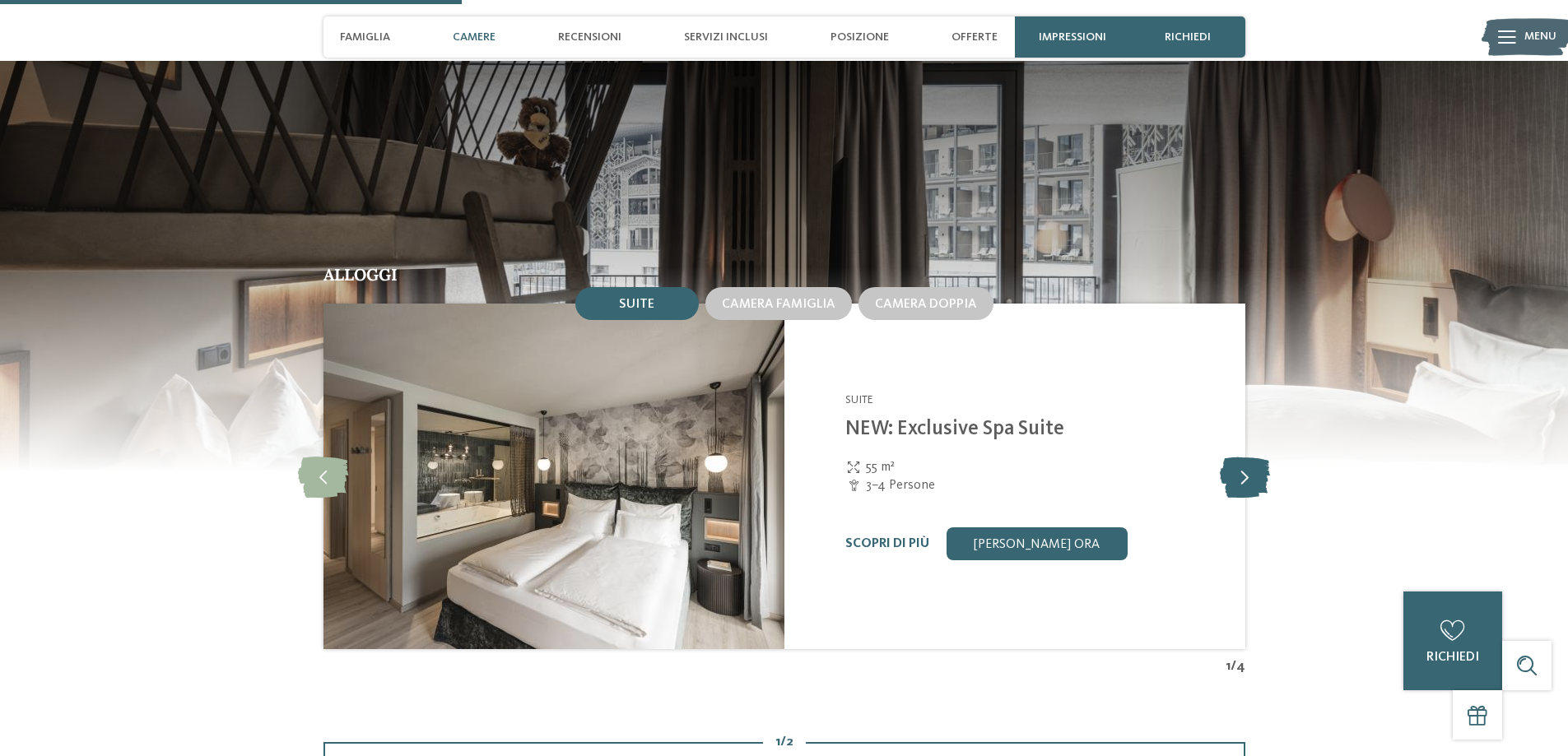
click at [1253, 475] on icon at bounding box center [1244, 476] width 50 height 42
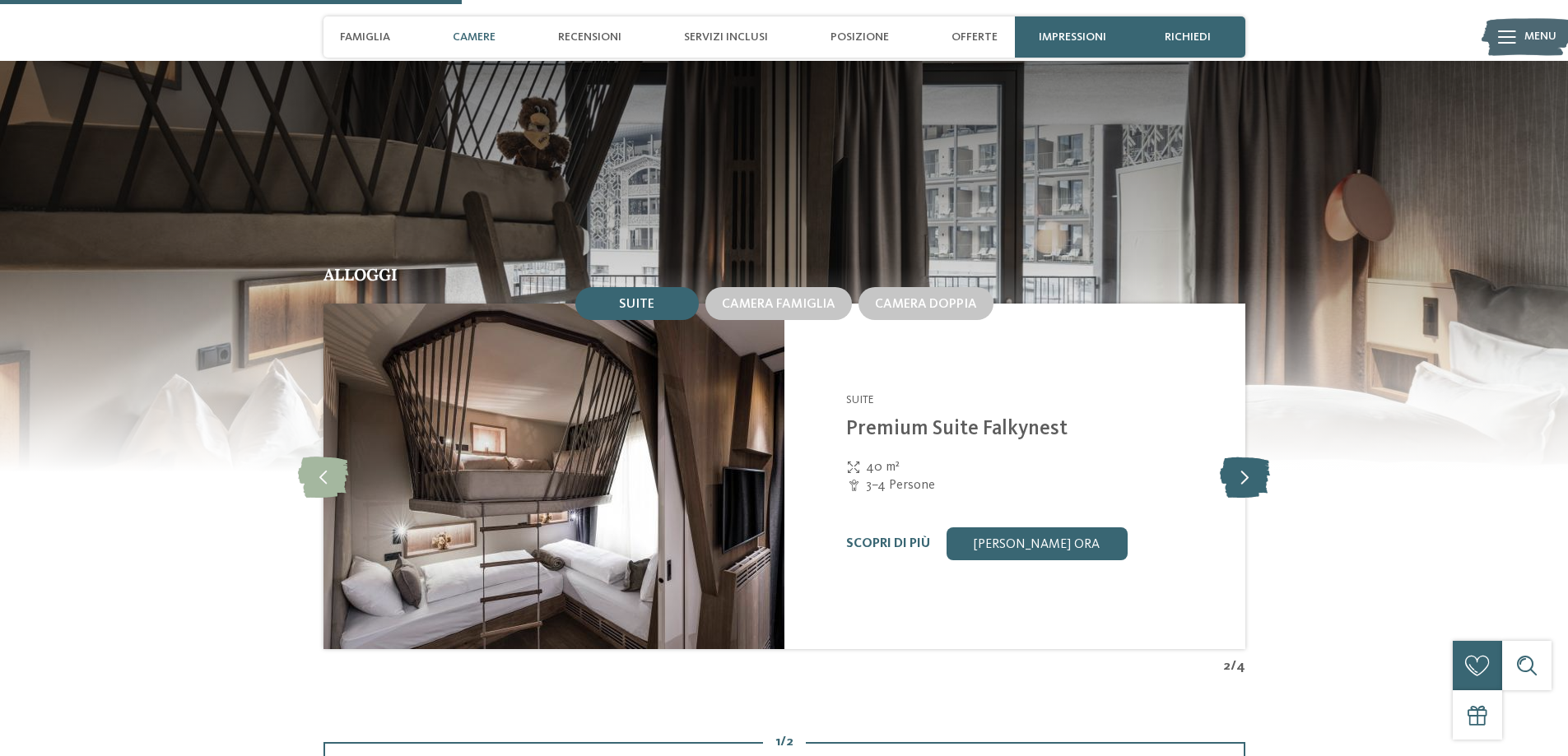
click at [1253, 475] on icon at bounding box center [1244, 476] width 50 height 42
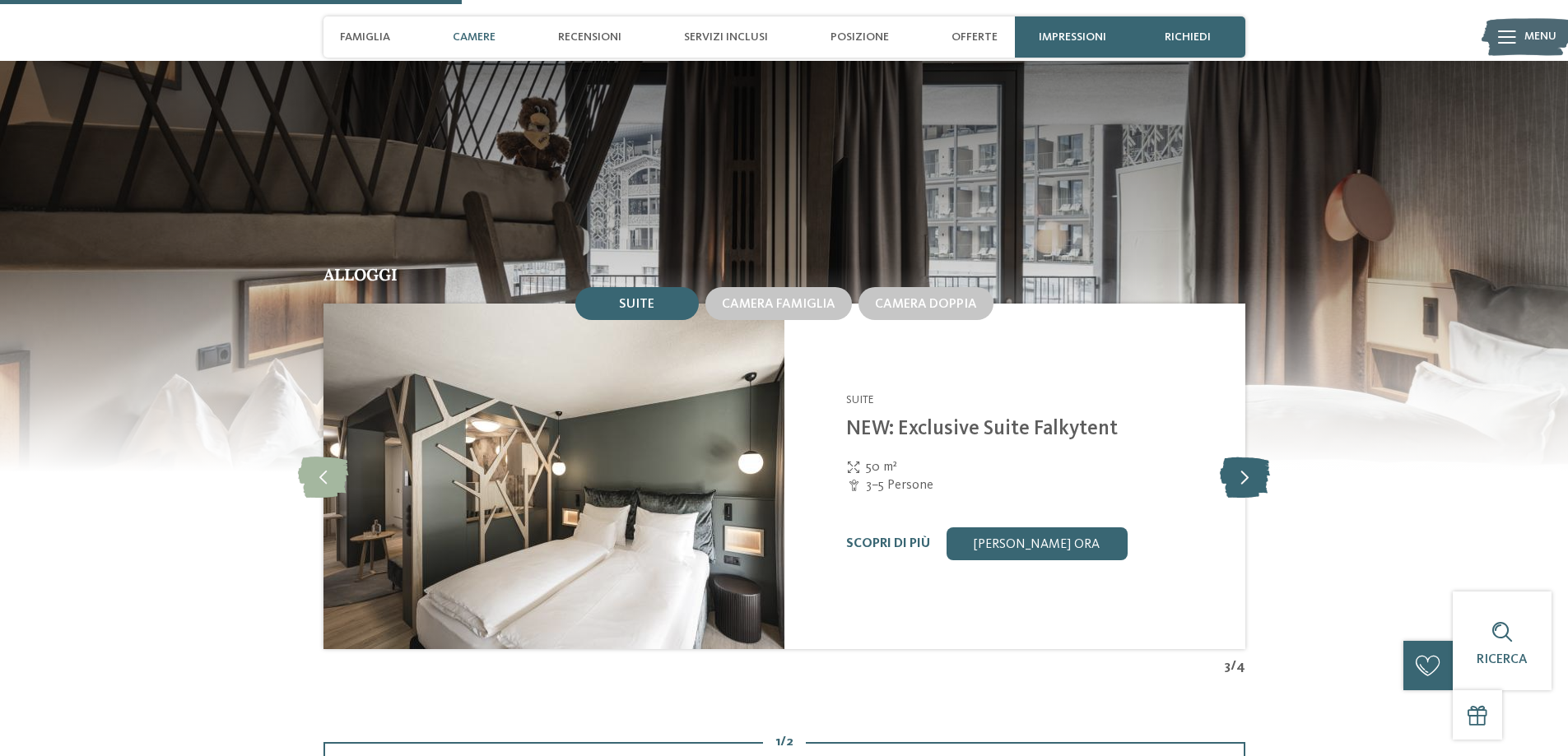
click at [1253, 475] on icon at bounding box center [1244, 476] width 50 height 42
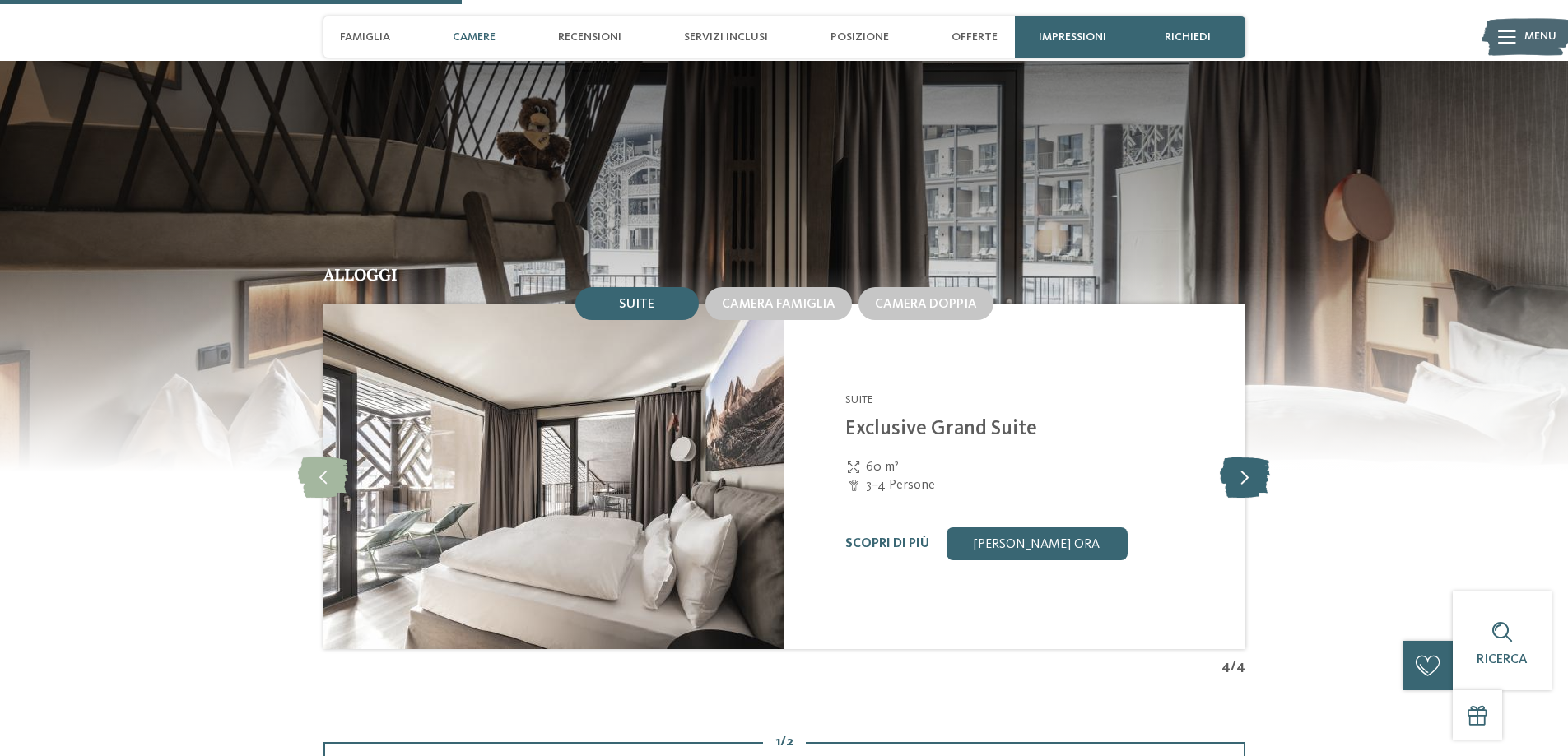
click at [1253, 475] on icon at bounding box center [1244, 476] width 50 height 42
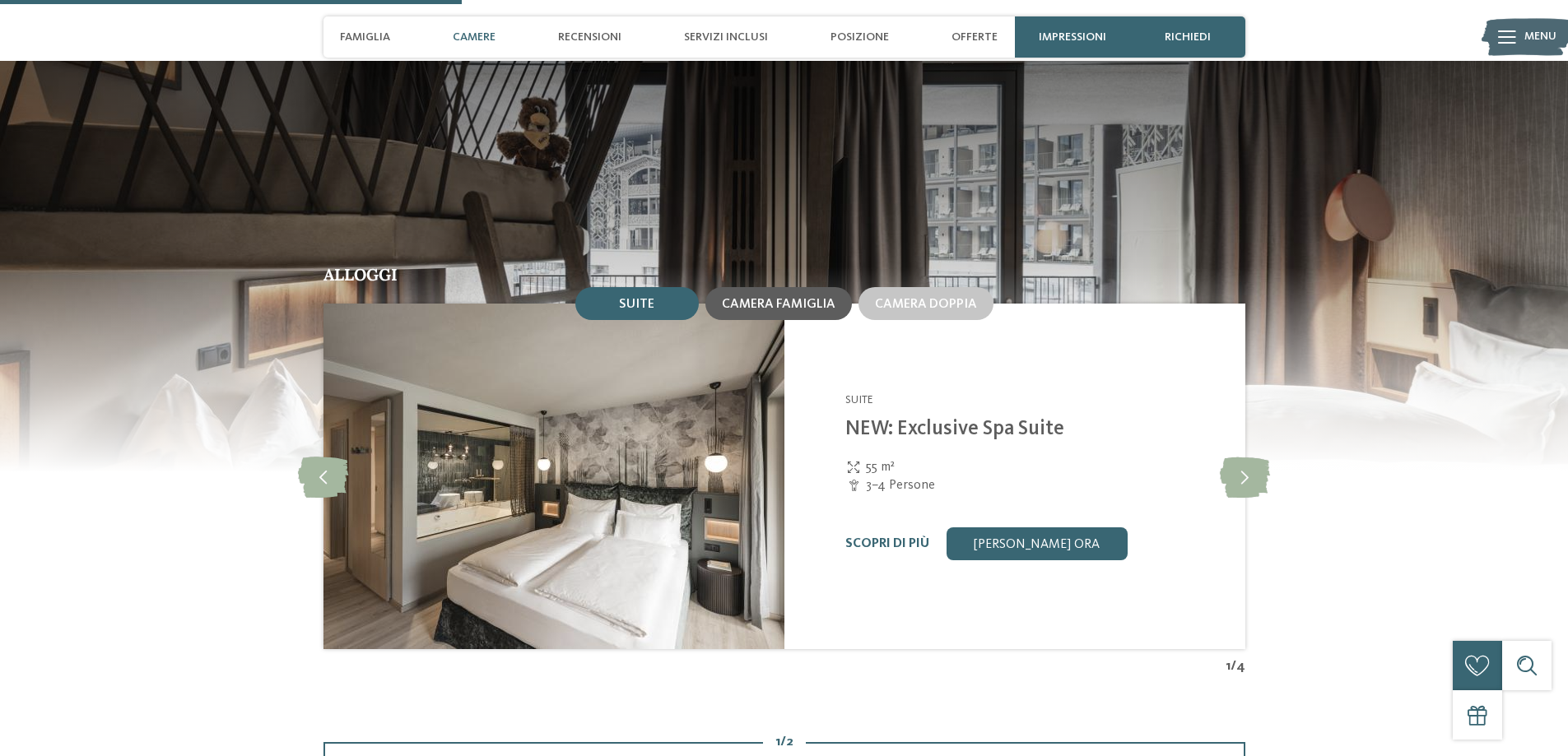
click at [739, 295] on div "Camera famiglia" at bounding box center [778, 303] width 147 height 33
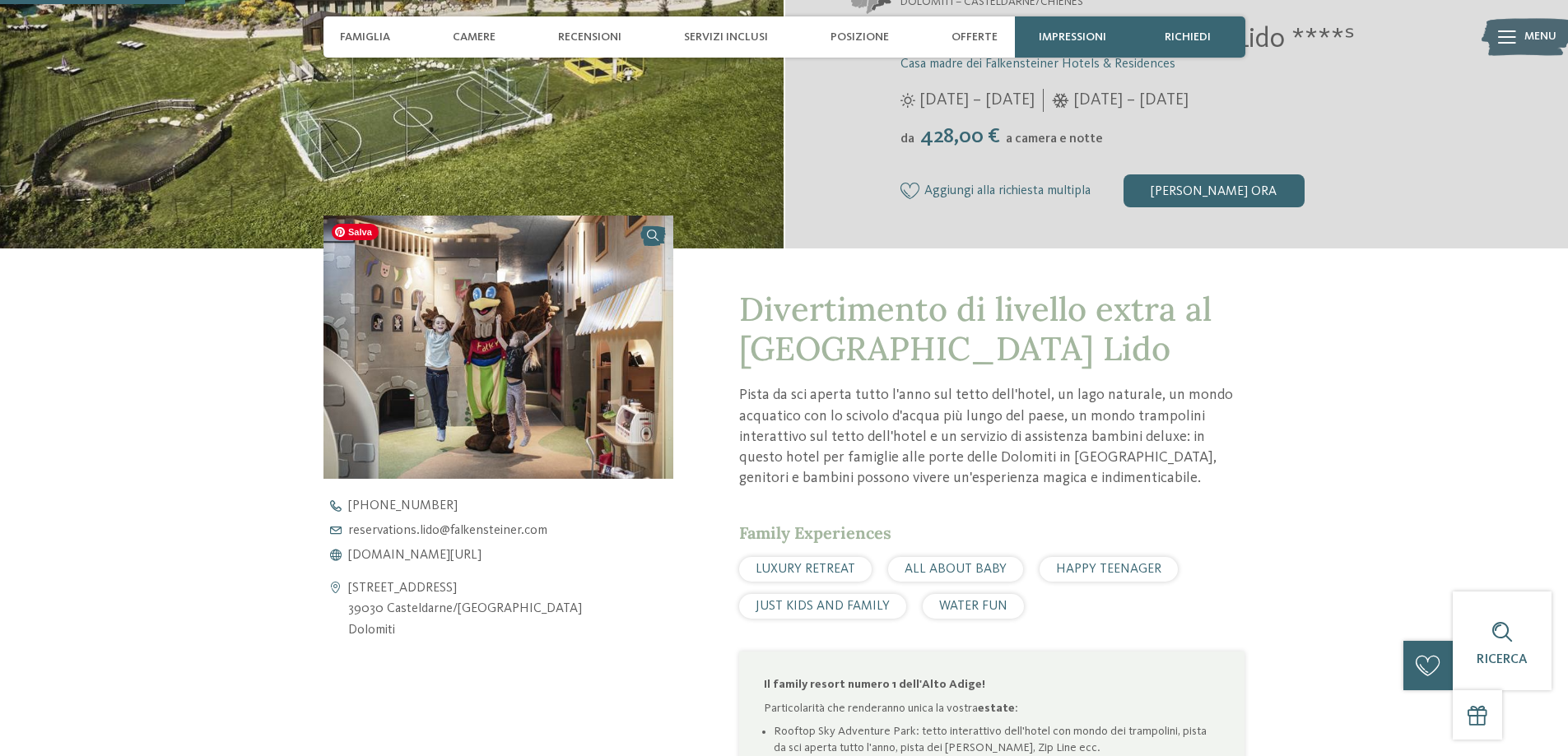
scroll to position [0, 0]
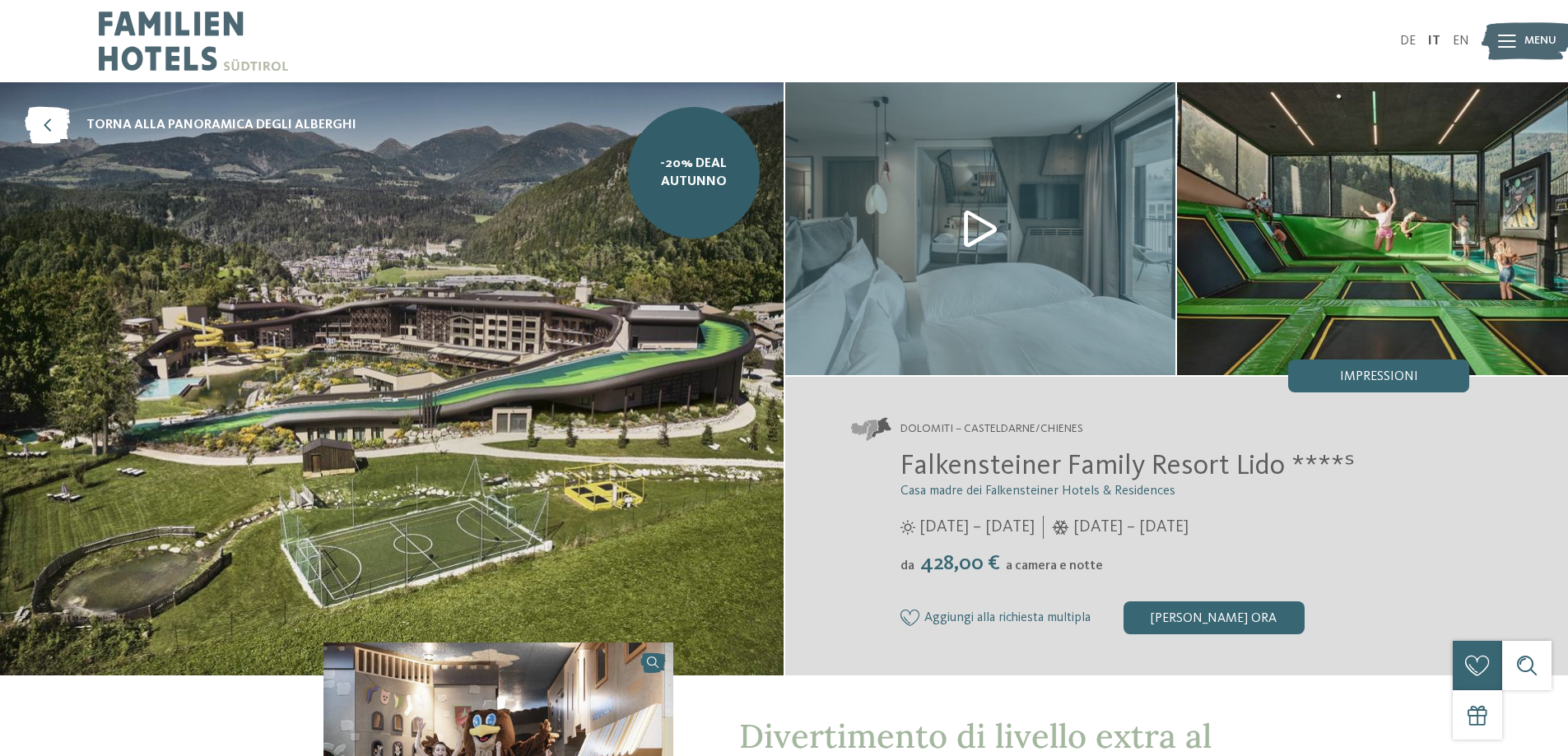
click at [1520, 34] on img at bounding box center [1526, 41] width 91 height 45
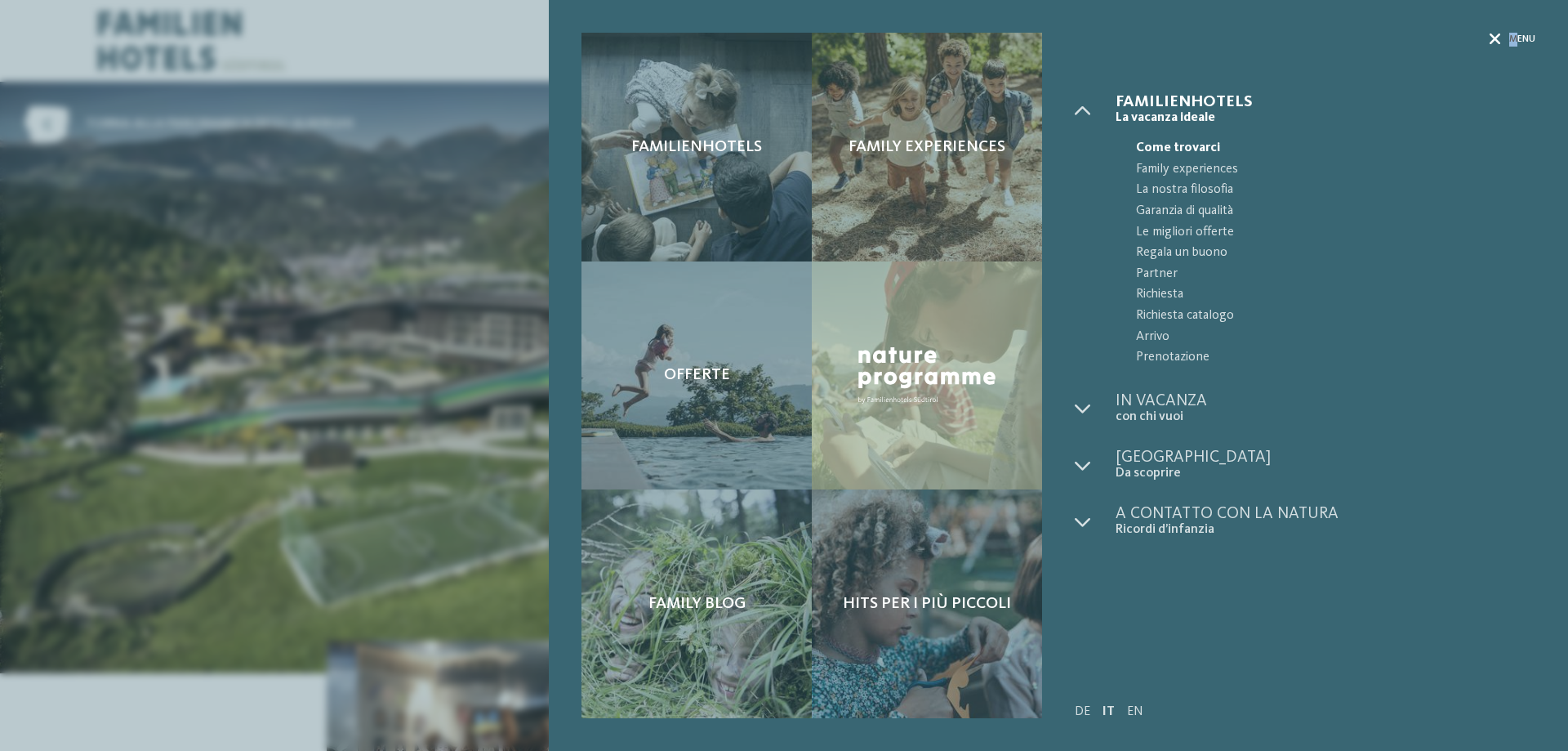
click at [1512, 35] on div "Familienhotels Family experiences" at bounding box center [1058, 376] width 1019 height 751
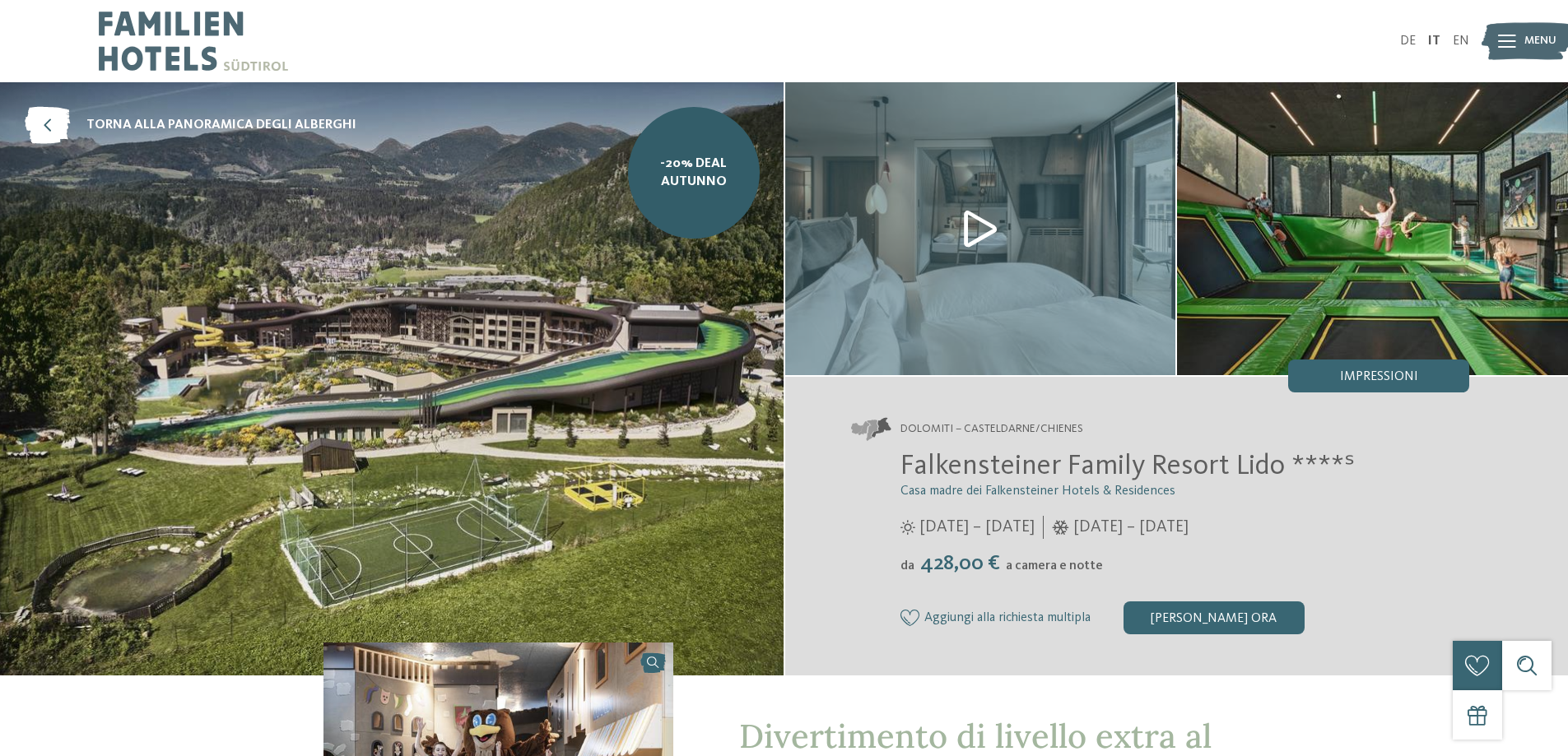
click at [137, 24] on img at bounding box center [193, 41] width 189 height 82
click at [1169, 625] on div "[PERSON_NAME] ora" at bounding box center [1214, 617] width 181 height 33
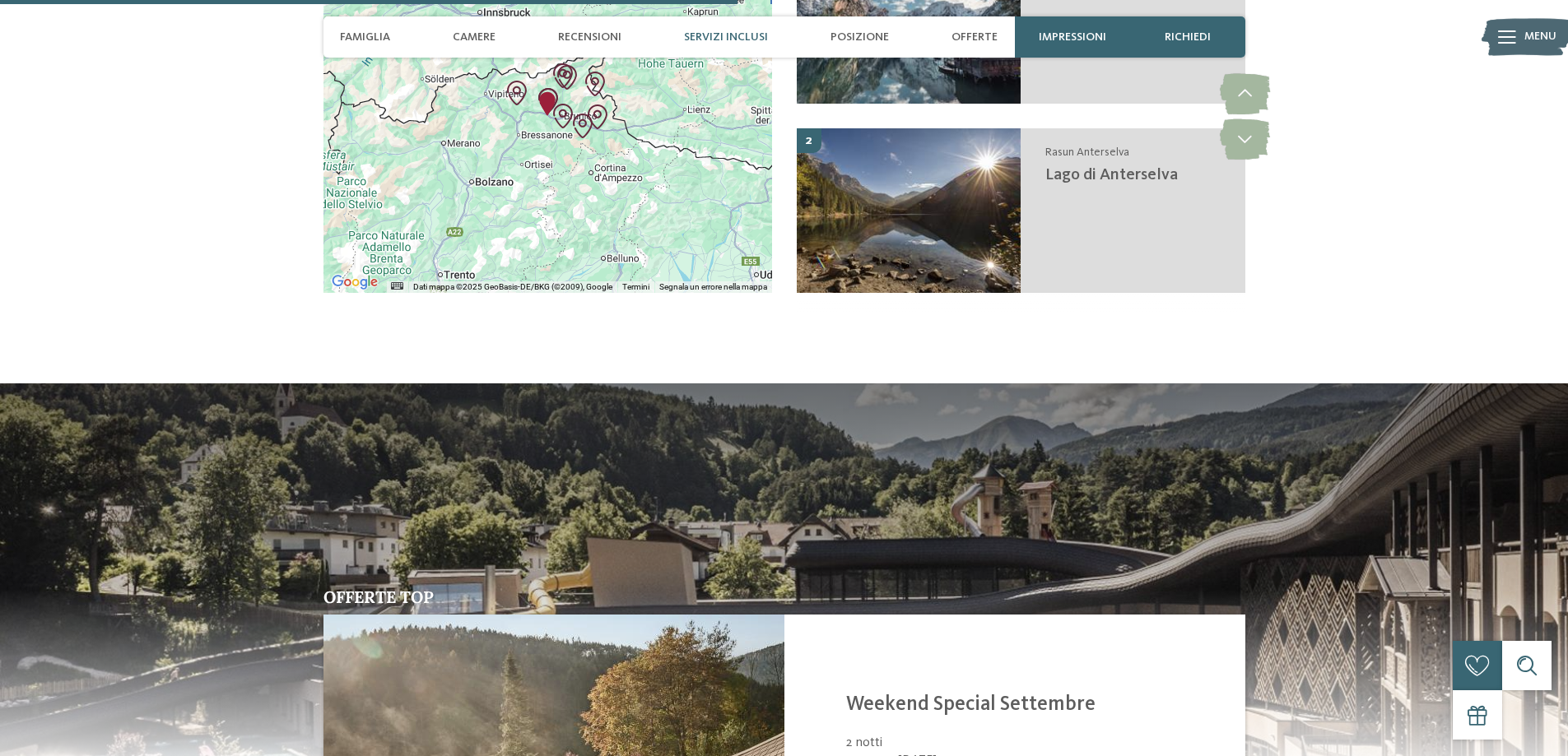
scroll to position [3508, 0]
